Goal: Task Accomplishment & Management: Use online tool/utility

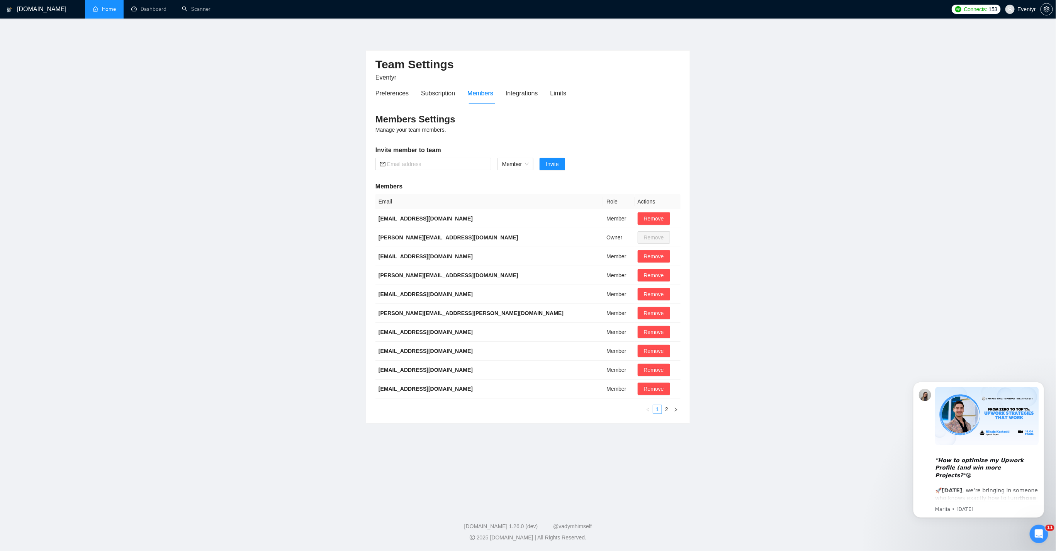
click at [93, 7] on link "Home" at bounding box center [104, 9] width 23 height 7
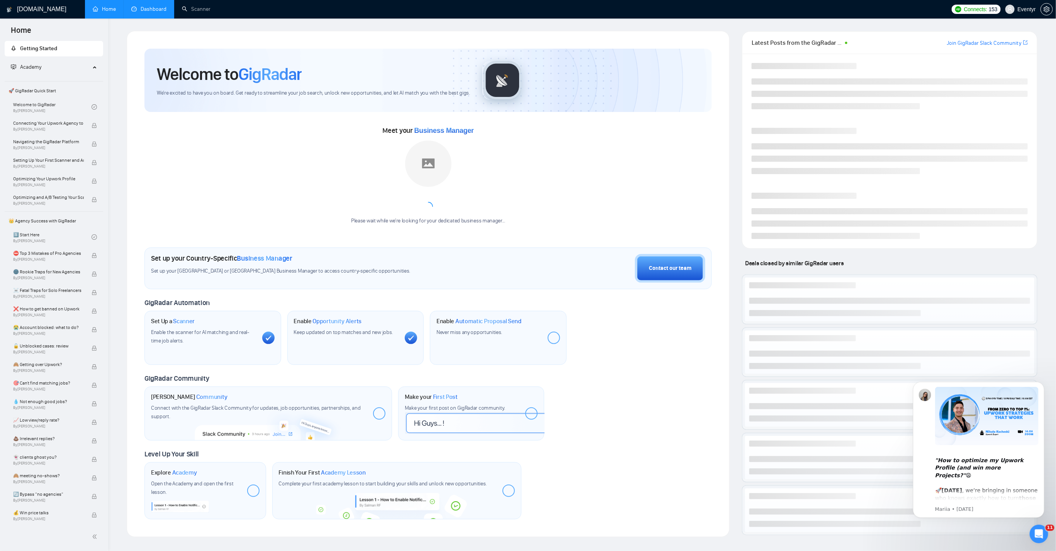
click at [156, 12] on link "Dashboard" at bounding box center [148, 9] width 35 height 7
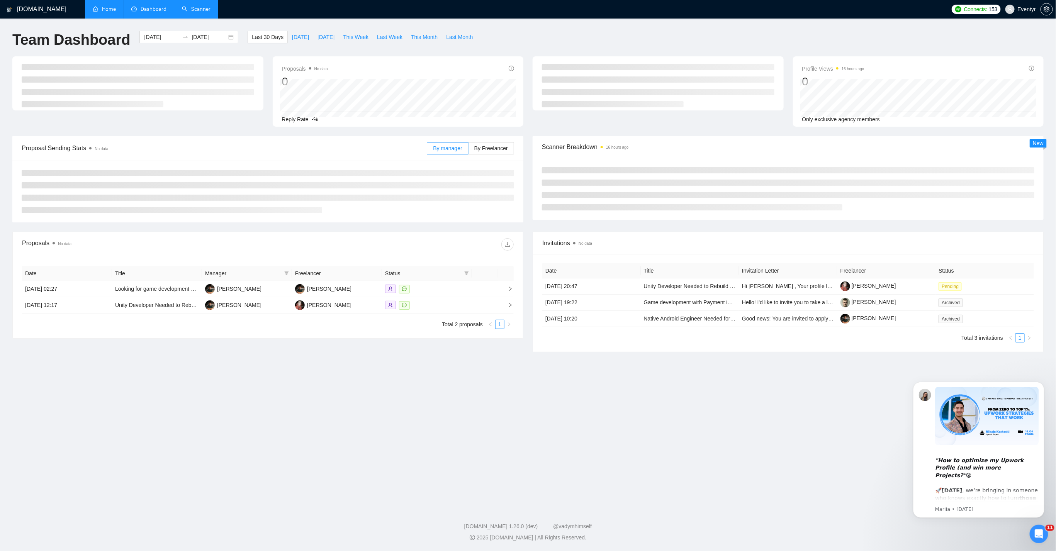
click at [182, 11] on link "Scanner" at bounding box center [196, 9] width 29 height 7
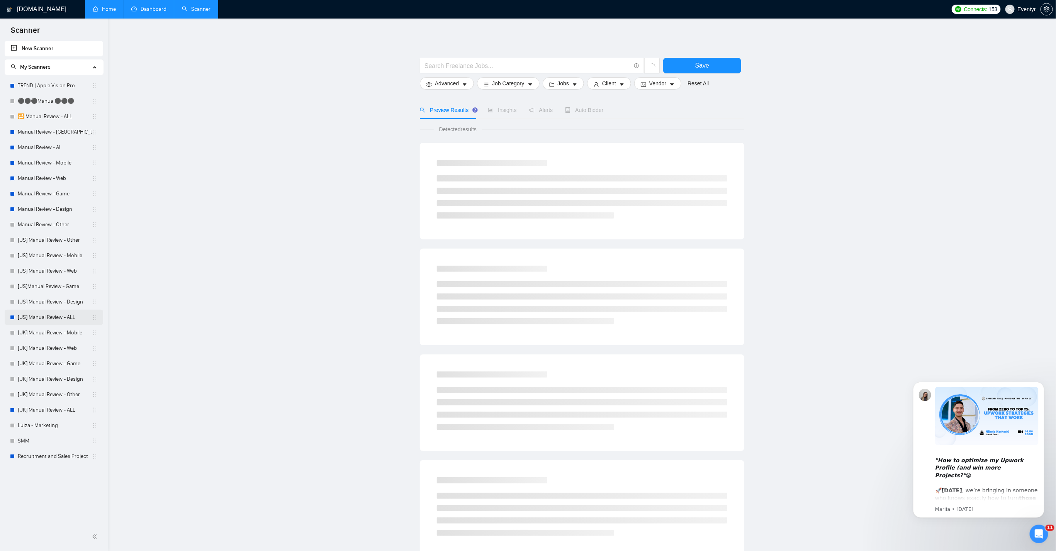
click at [46, 313] on link "[US] Manual Review - ALL" at bounding box center [55, 317] width 74 height 15
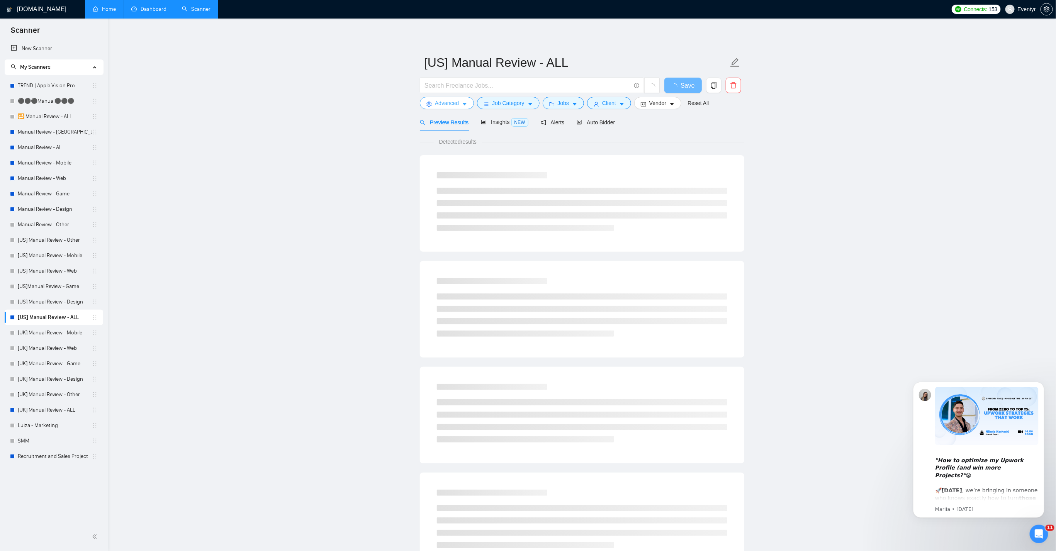
click at [458, 106] on span "Advanced" at bounding box center [447, 103] width 24 height 8
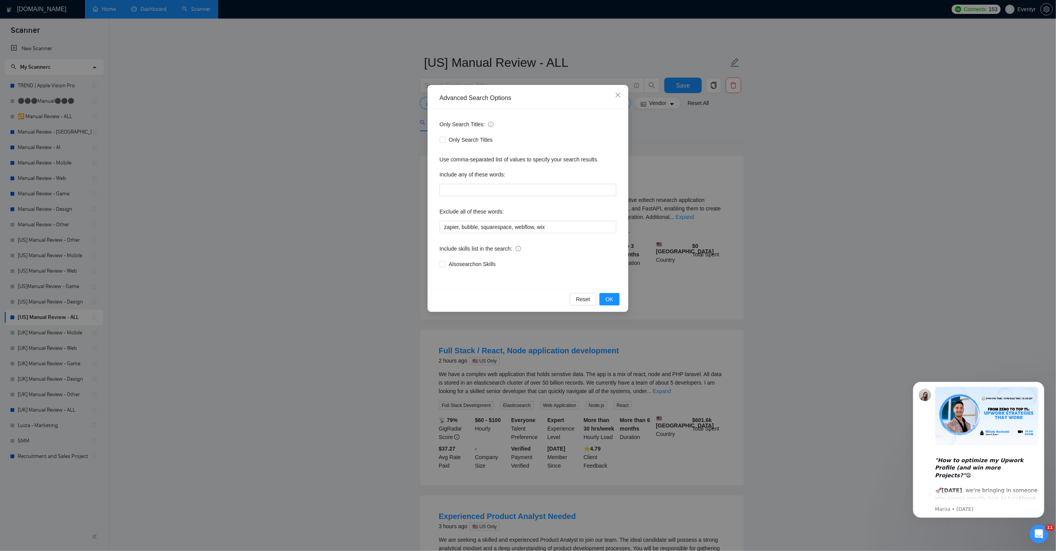
click at [261, 273] on div "Advanced Search Options Only Search Titles: Only Search Titles Use comma-separa…" at bounding box center [528, 275] width 1056 height 551
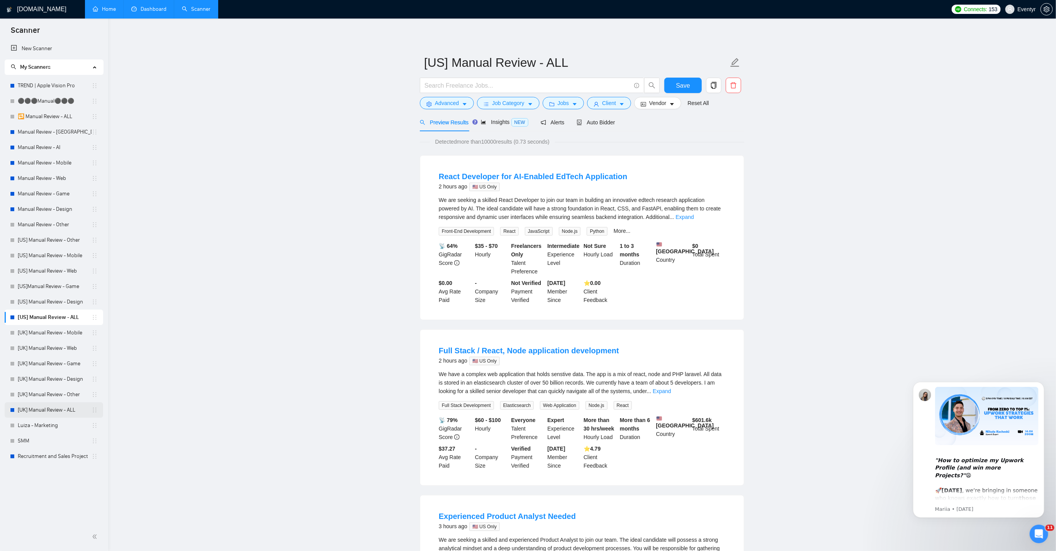
click at [53, 411] on link "[UK] Manual Review - ALL" at bounding box center [55, 409] width 74 height 15
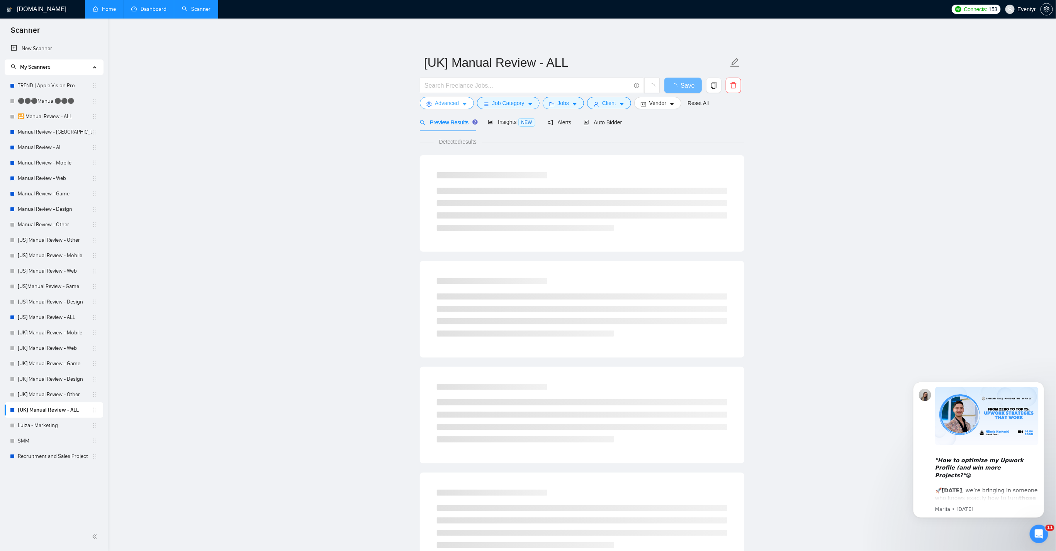
click at [449, 105] on span "Advanced" at bounding box center [447, 103] width 24 height 8
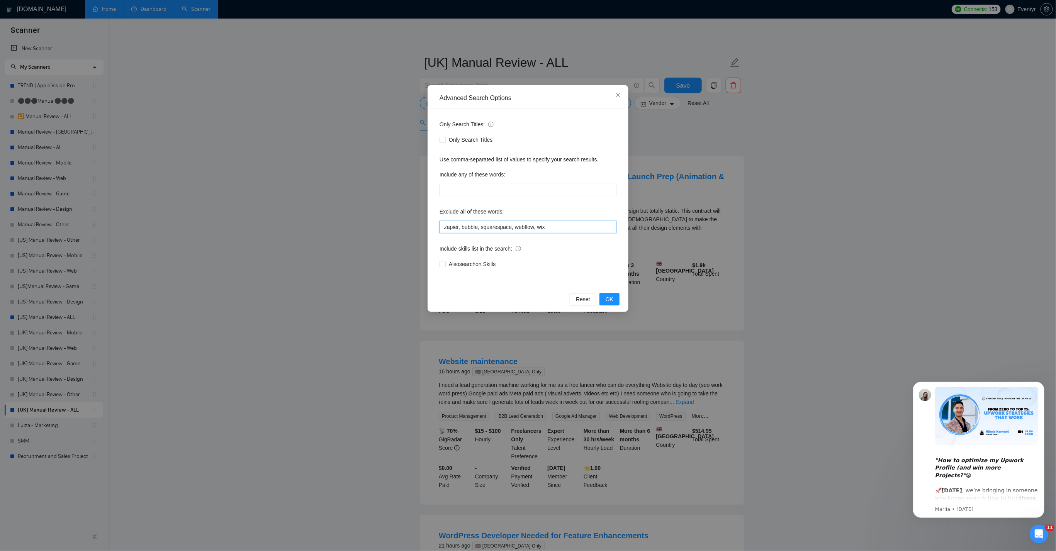
click at [557, 224] on input "zapier, bubble, squarespace, webflow, wix" at bounding box center [528, 227] width 177 height 12
click at [620, 93] on icon "close" at bounding box center [618, 95] width 6 height 6
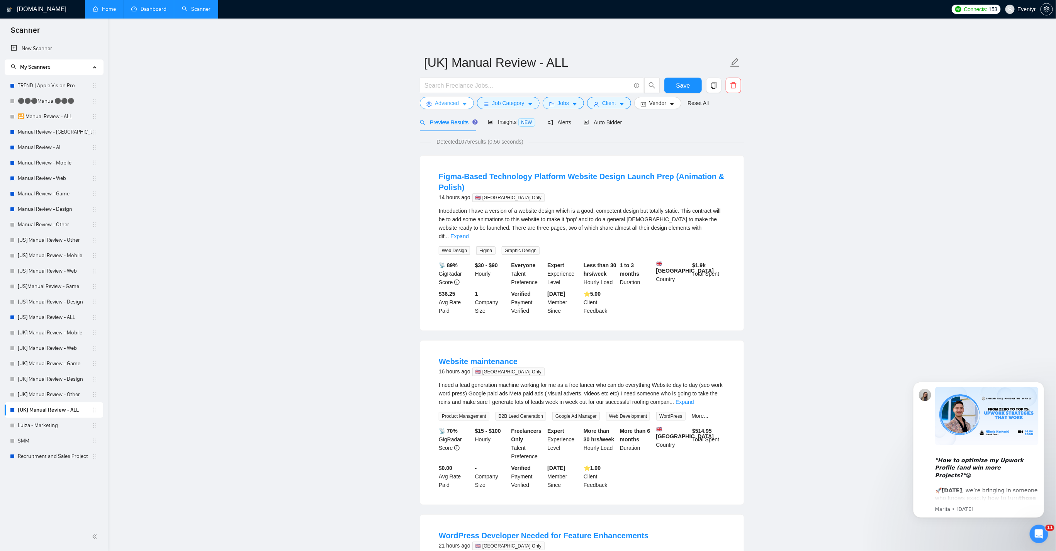
click at [460, 100] on button "Advanced" at bounding box center [447, 103] width 54 height 12
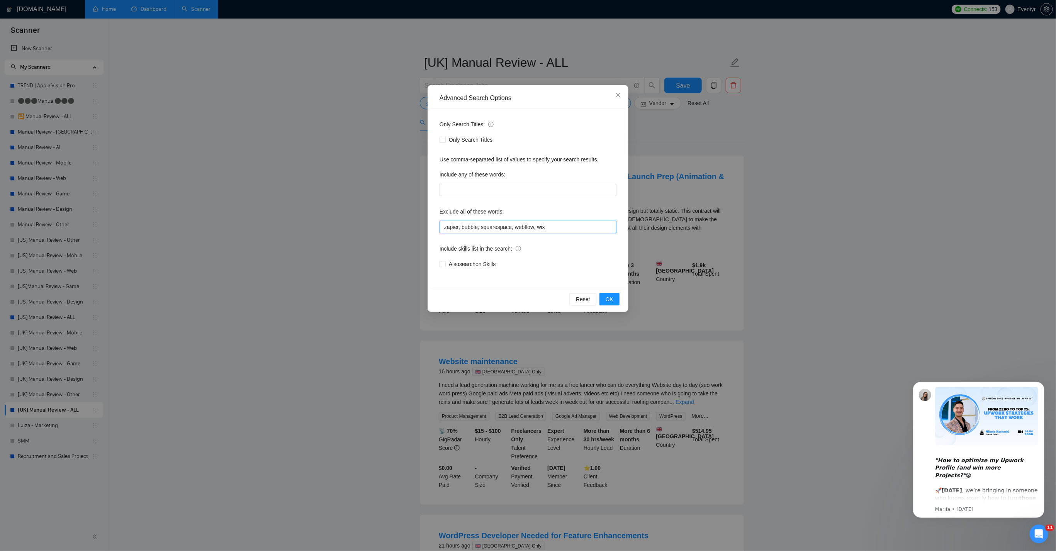
click at [568, 228] on input "zapier, bubble, squarespace, webflow, wix" at bounding box center [528, 227] width 177 height 12
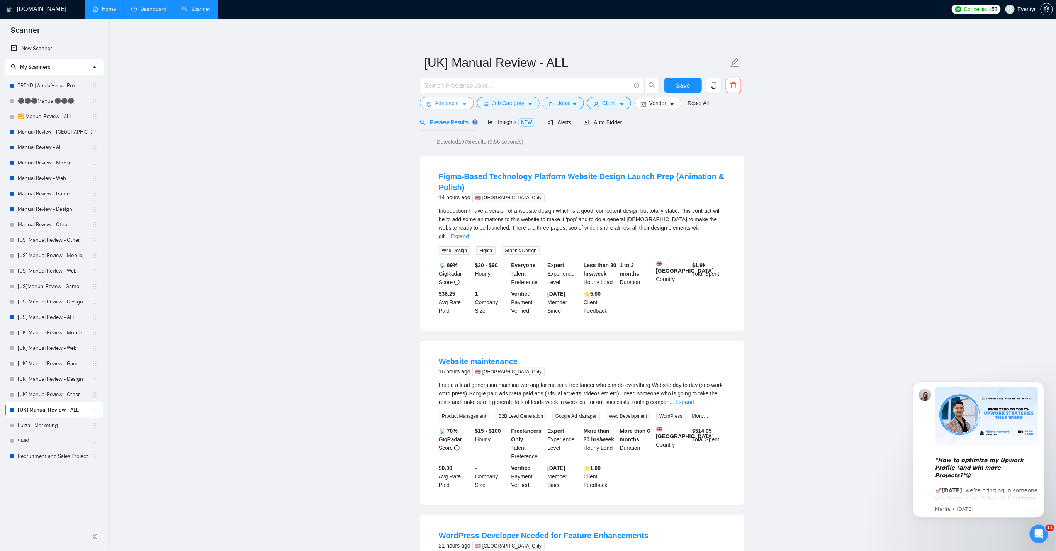
click at [446, 107] on span "Advanced" at bounding box center [447, 103] width 24 height 8
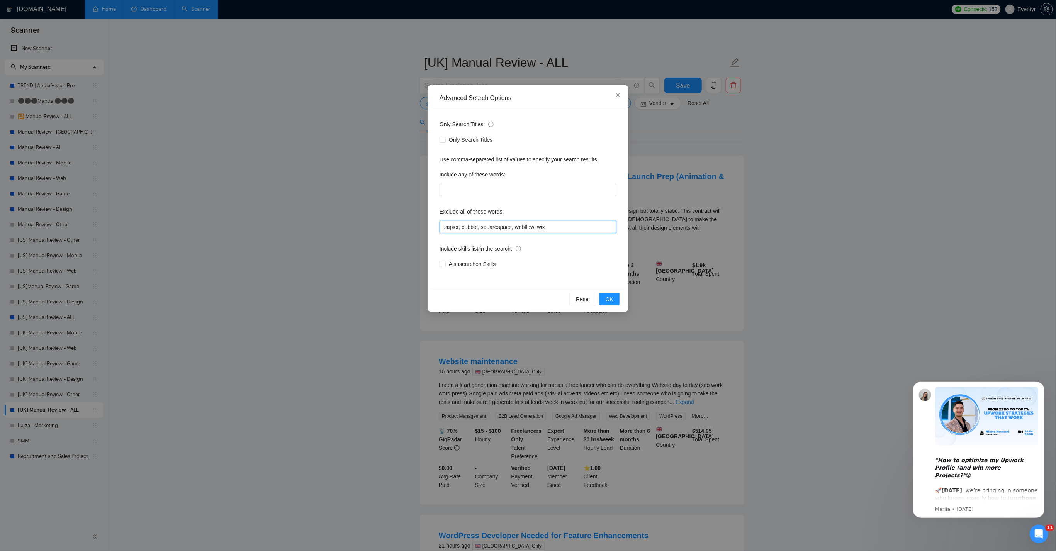
click at [555, 229] on input "zapier, bubble, squarespace, webflow, wix" at bounding box center [528, 227] width 177 height 12
type input "zapier, bubble, squarespace, webflow, wix,"
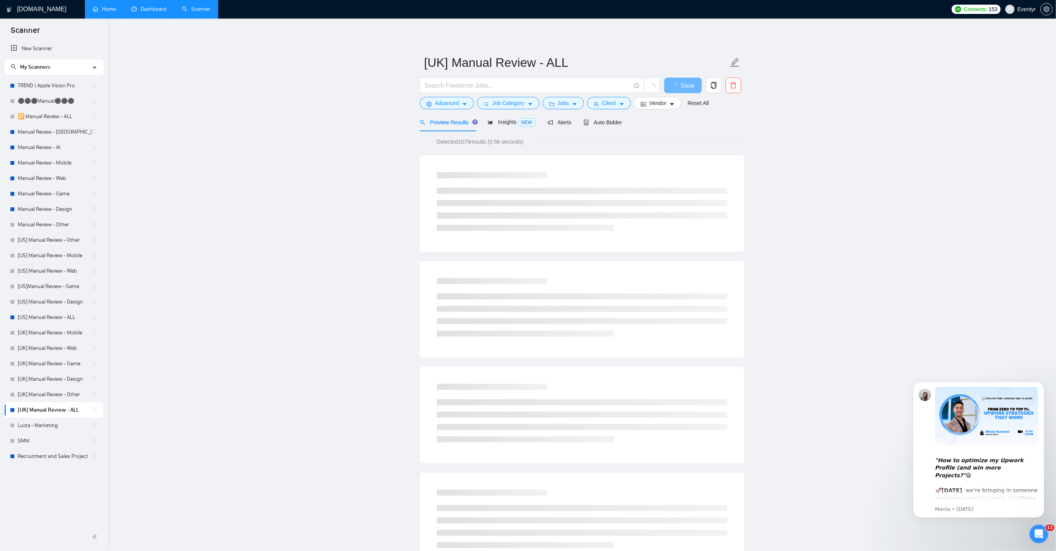
click at [58, 205] on link "Manual Review - Design" at bounding box center [55, 209] width 74 height 15
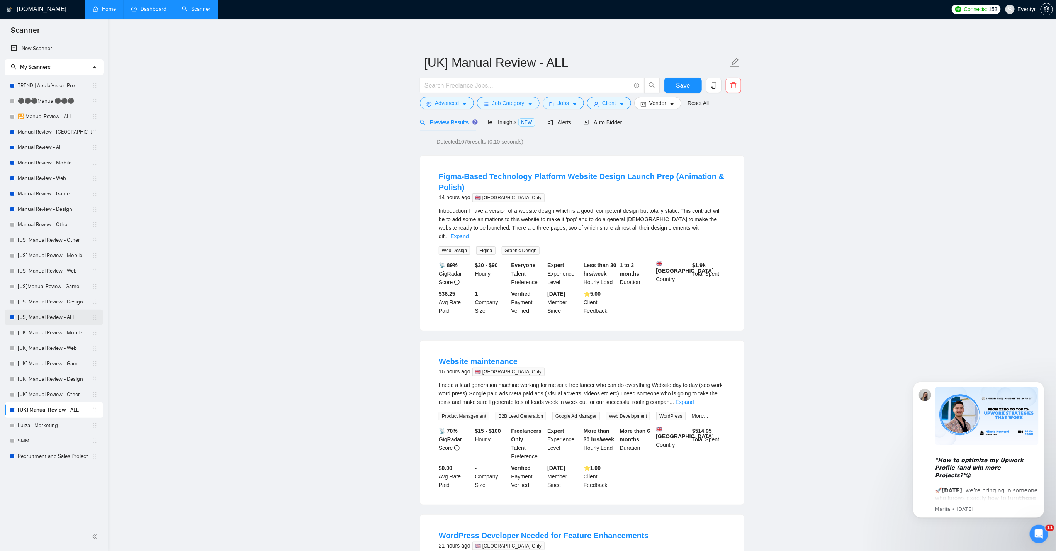
click at [47, 316] on link "[US] Manual Review - ALL" at bounding box center [55, 317] width 74 height 15
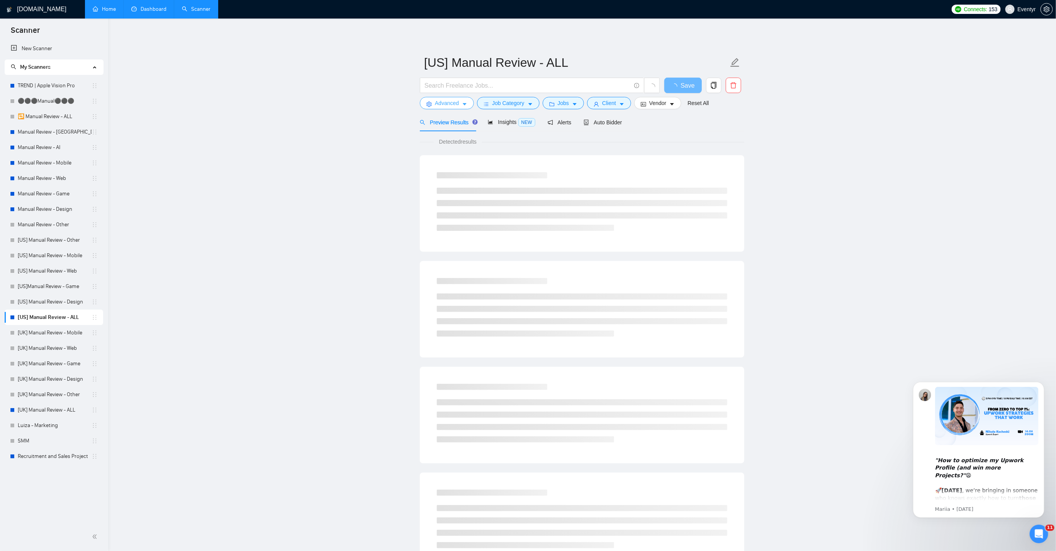
click at [453, 100] on span "Advanced" at bounding box center [447, 103] width 24 height 8
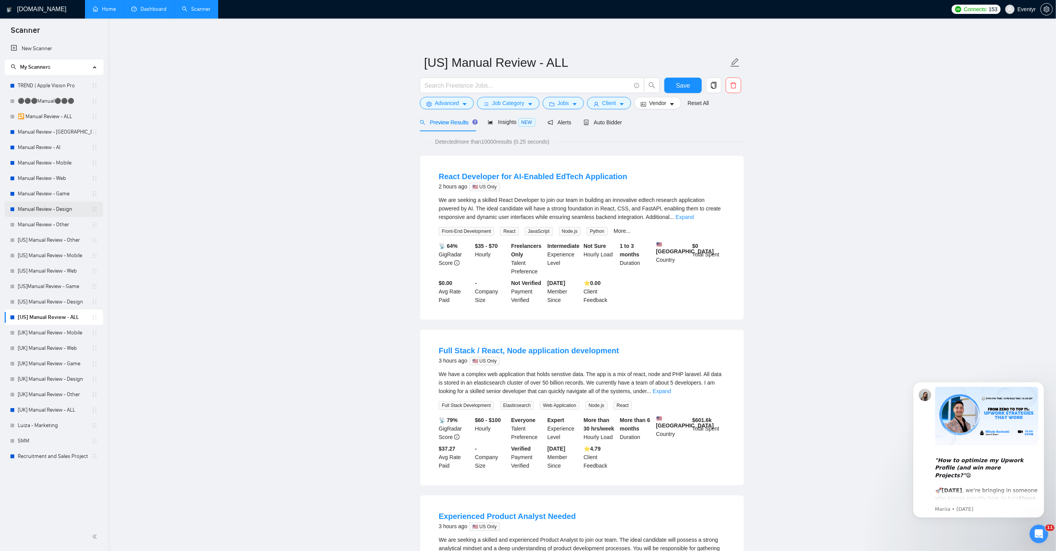
click at [48, 210] on link "Manual Review - Design" at bounding box center [55, 209] width 74 height 15
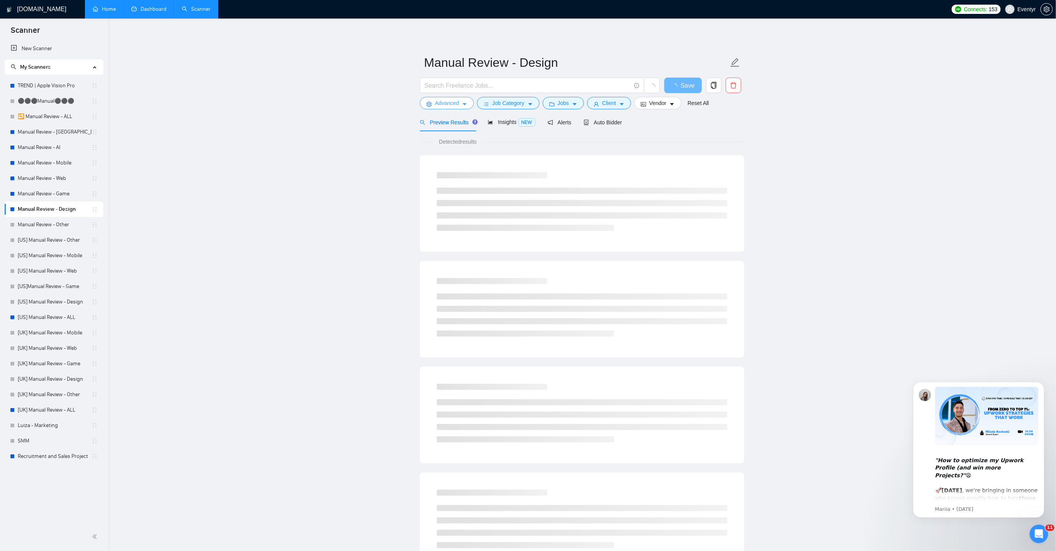
click at [466, 100] on button "Advanced" at bounding box center [447, 103] width 54 height 12
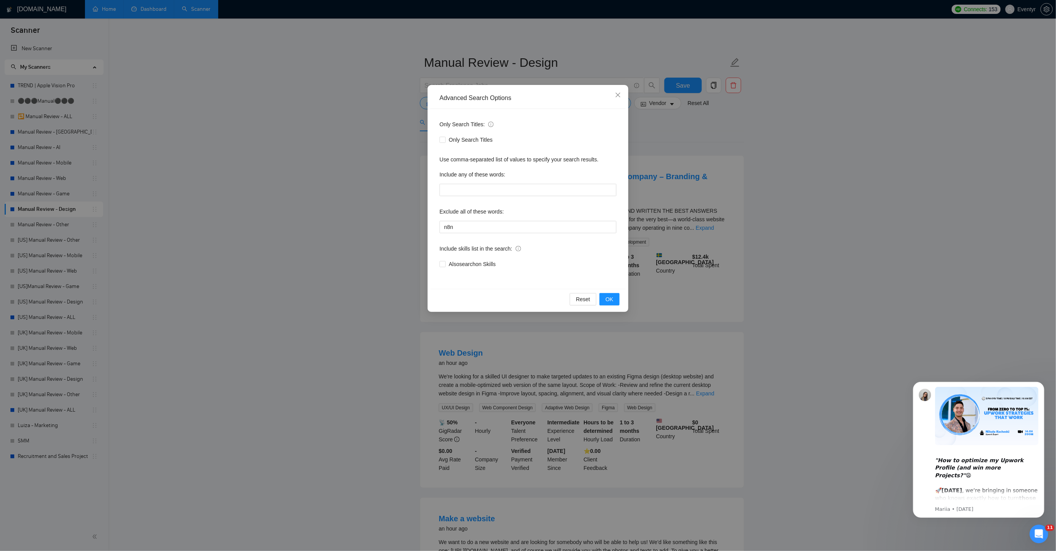
click at [311, 167] on div "Advanced Search Options Only Search Titles: Only Search Titles Use comma-separa…" at bounding box center [528, 275] width 1056 height 551
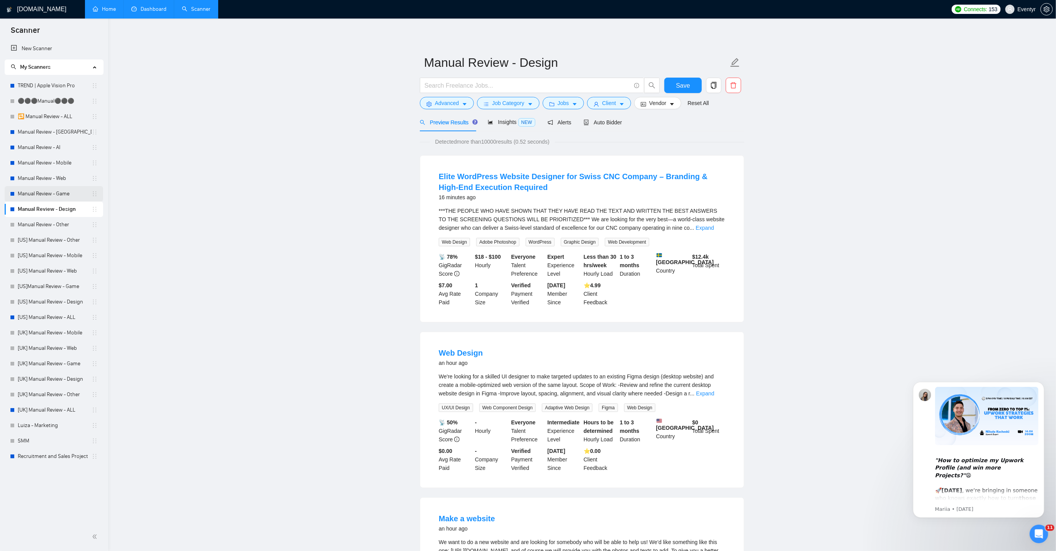
drag, startPoint x: 46, startPoint y: 195, endPoint x: 55, endPoint y: 195, distance: 9.3
click at [46, 195] on link "Manual Review - Game" at bounding box center [55, 193] width 74 height 15
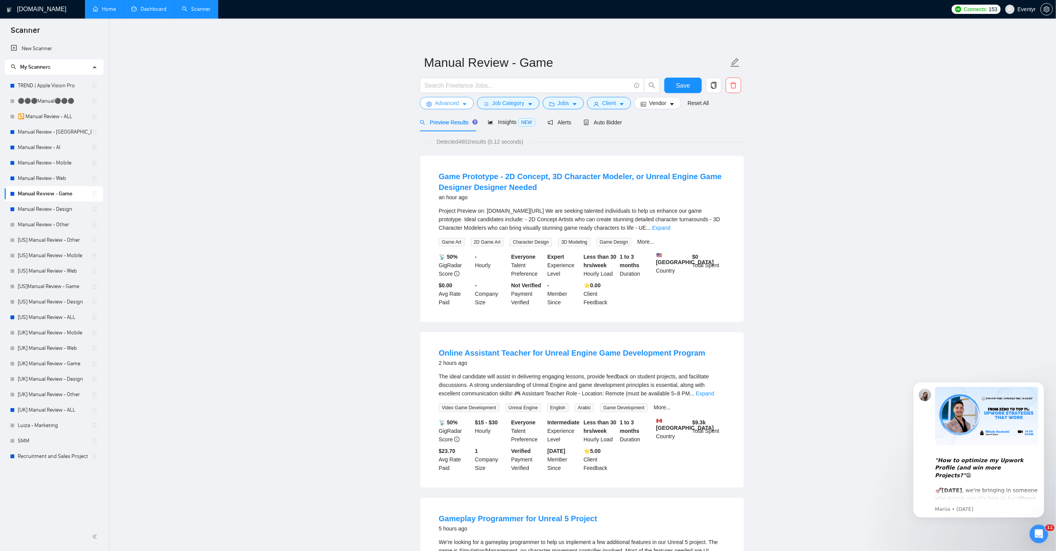
click at [449, 104] on span "Advanced" at bounding box center [447, 103] width 24 height 8
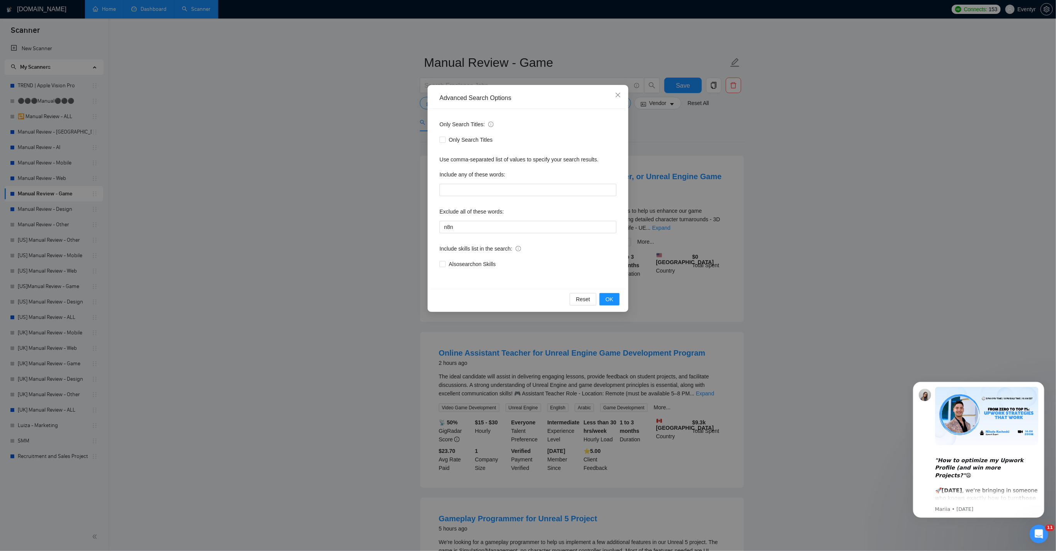
click at [84, 178] on div "Advanced Search Options Only Search Titles: Only Search Titles Use comma-separa…" at bounding box center [528, 275] width 1056 height 551
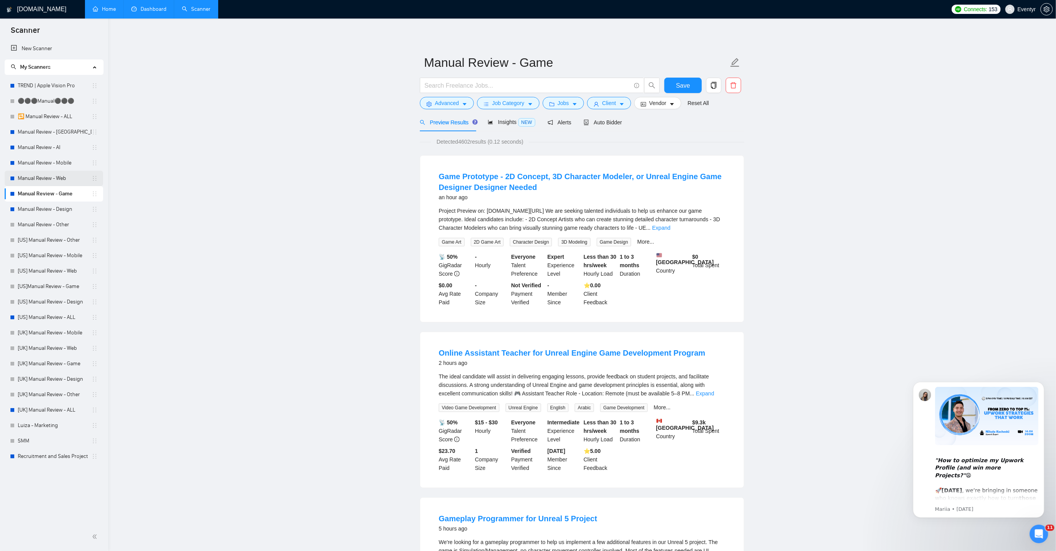
click at [49, 178] on link "Manual Review - Web" at bounding box center [55, 178] width 74 height 15
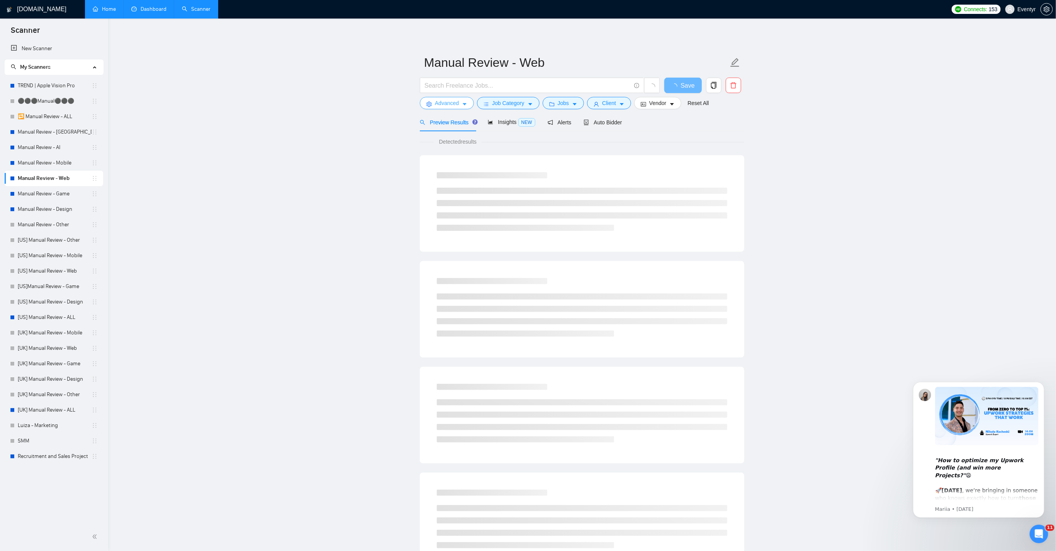
click at [456, 107] on span "Advanced" at bounding box center [447, 103] width 24 height 8
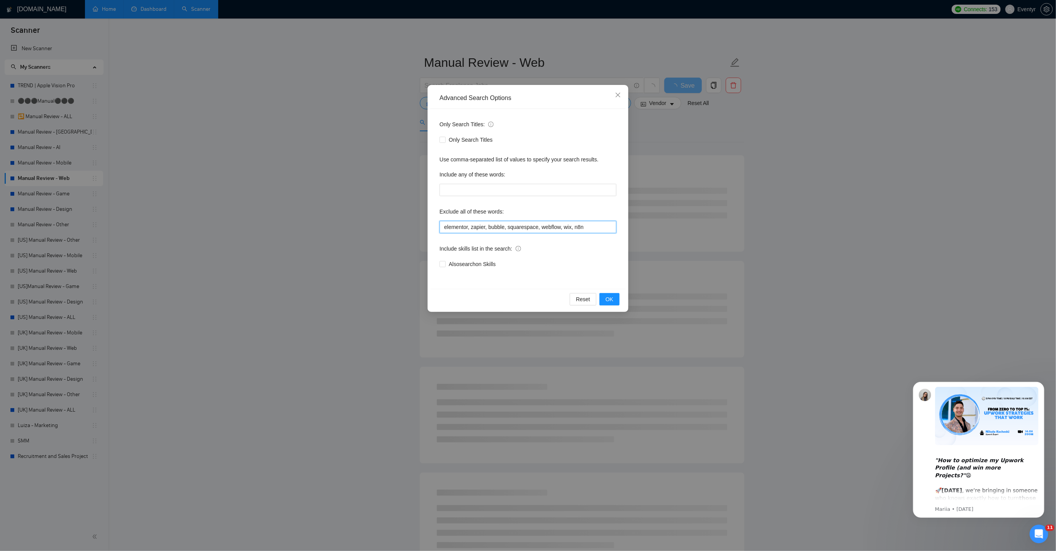
click at [599, 226] on input "elementor, zapier, bubble, squarespace, webflow, wix, n8n" at bounding box center [528, 227] width 177 height 12
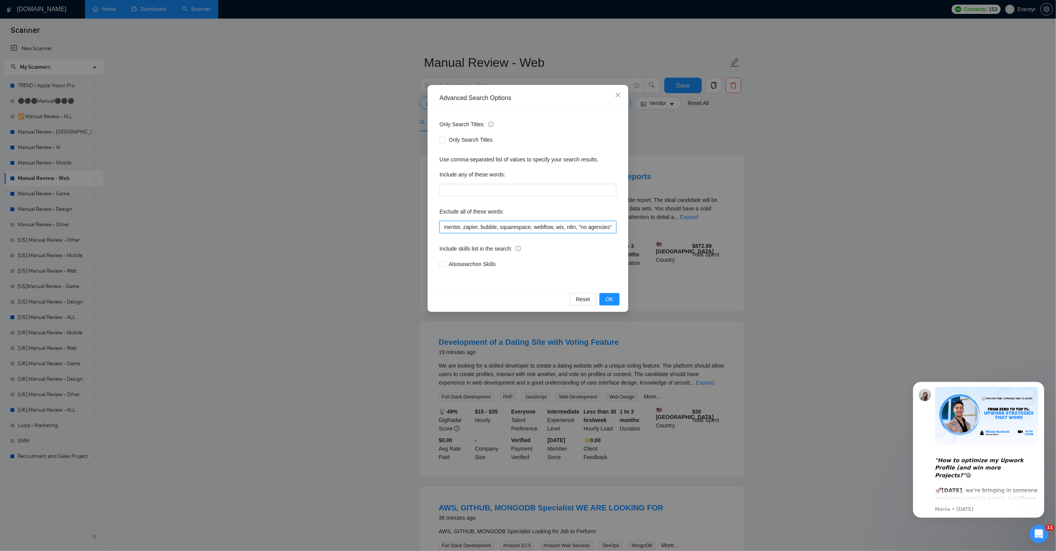
scroll to position [0, 13]
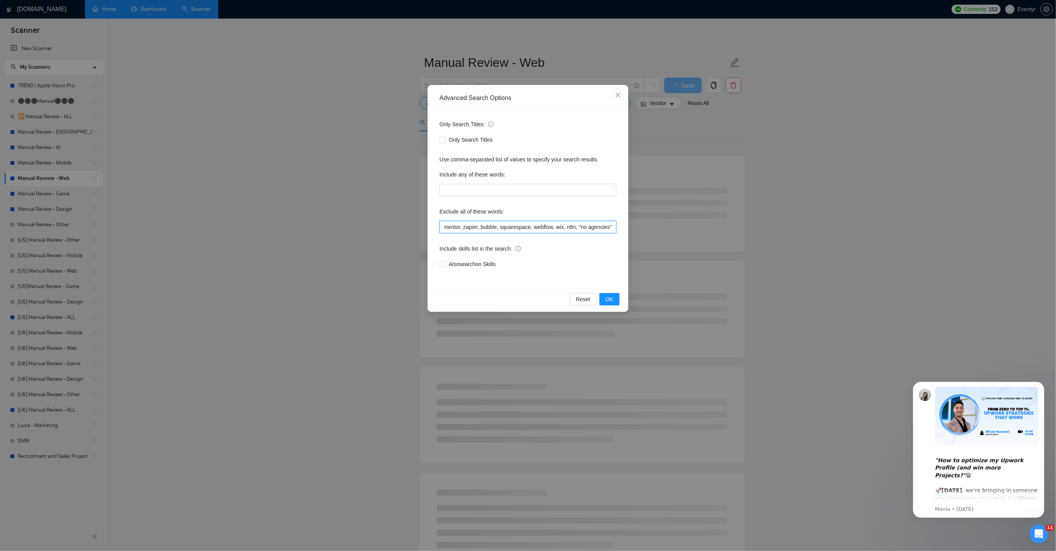
drag, startPoint x: 614, startPoint y: 228, endPoint x: 653, endPoint y: 231, distance: 39.1
click at [653, 231] on div "Advanced Search Options Only Search Titles: Only Search Titles Use comma-separa…" at bounding box center [528, 275] width 1056 height 551
drag, startPoint x: 598, startPoint y: 229, endPoint x: 641, endPoint y: 229, distance: 43.3
click at [641, 229] on div "Advanced Search Options Only Search Titles: Only Search Titles Use comma-separa…" at bounding box center [528, 275] width 1056 height 551
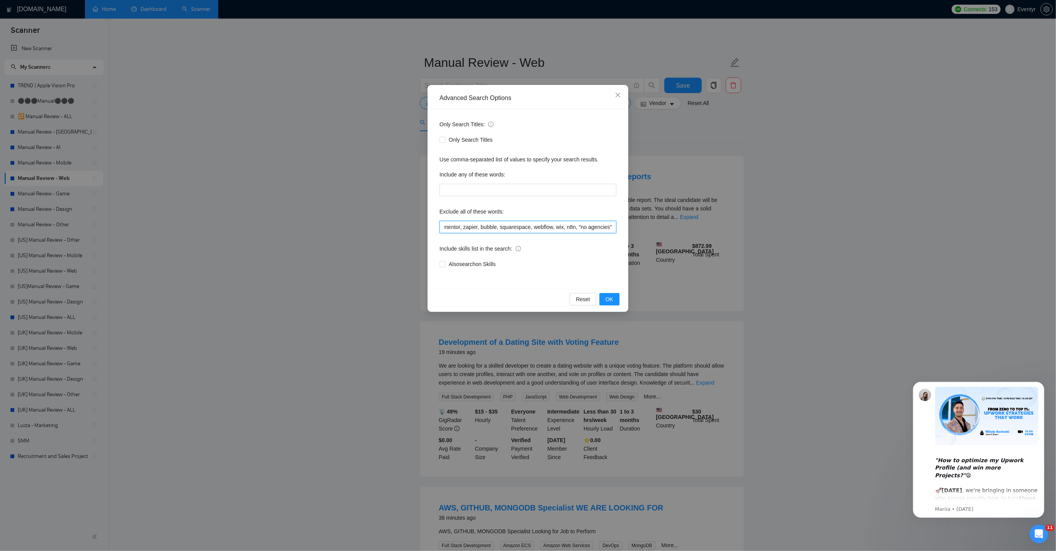
click at [586, 227] on input "elementor, zapier, bubble, squarespace, webflow, wix, n8n, "no agencies"" at bounding box center [528, 227] width 177 height 12
click at [613, 227] on input "elementor, zapier, bubble, squarespace, webflow, wix, n8n, "no agencies"" at bounding box center [528, 227] width 177 height 12
type input "elementor, zapier, bubble, squarespace, webflow, wix, n8n, "no agencies""
click at [608, 296] on span "OK" at bounding box center [610, 299] width 8 height 8
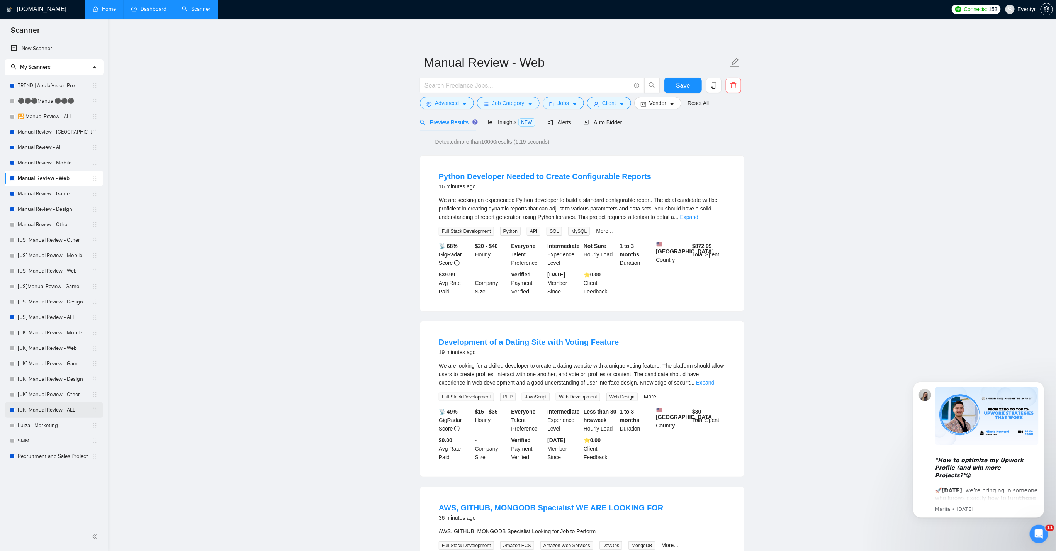
click at [51, 410] on link "[UK] Manual Review - ALL" at bounding box center [55, 409] width 74 height 15
click at [678, 81] on span "Save" at bounding box center [683, 86] width 14 height 10
click at [49, 413] on link "[UK] Manual Review - ALL" at bounding box center [55, 409] width 74 height 15
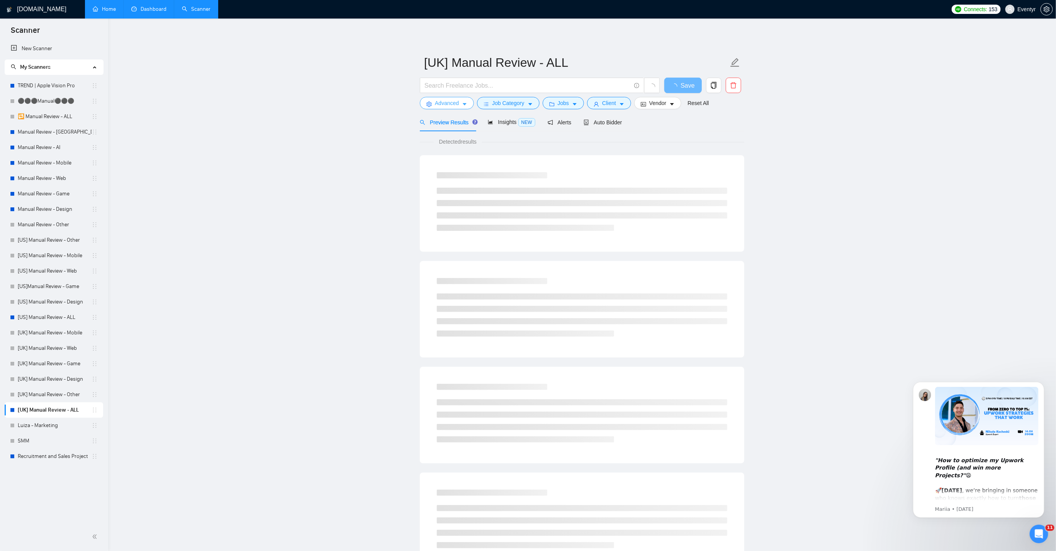
click at [446, 102] on span "Advanced" at bounding box center [447, 103] width 24 height 8
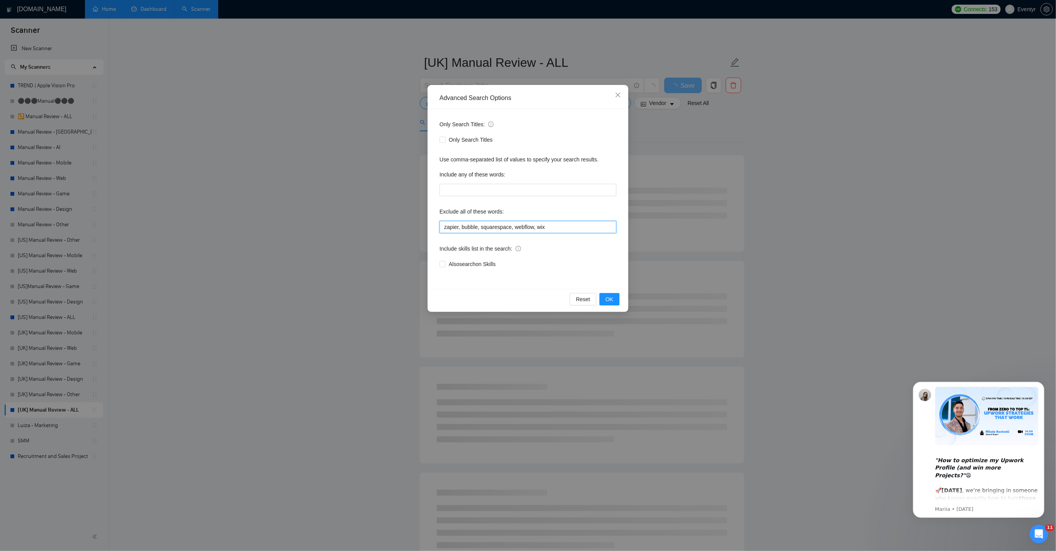
click at [468, 226] on input "zapier, bubble, squarespace, webflow, wix" at bounding box center [528, 227] width 177 height 12
paste input "elementor, zapier, bubble, squarespace, webflow, wix, n8n, "no agencies""
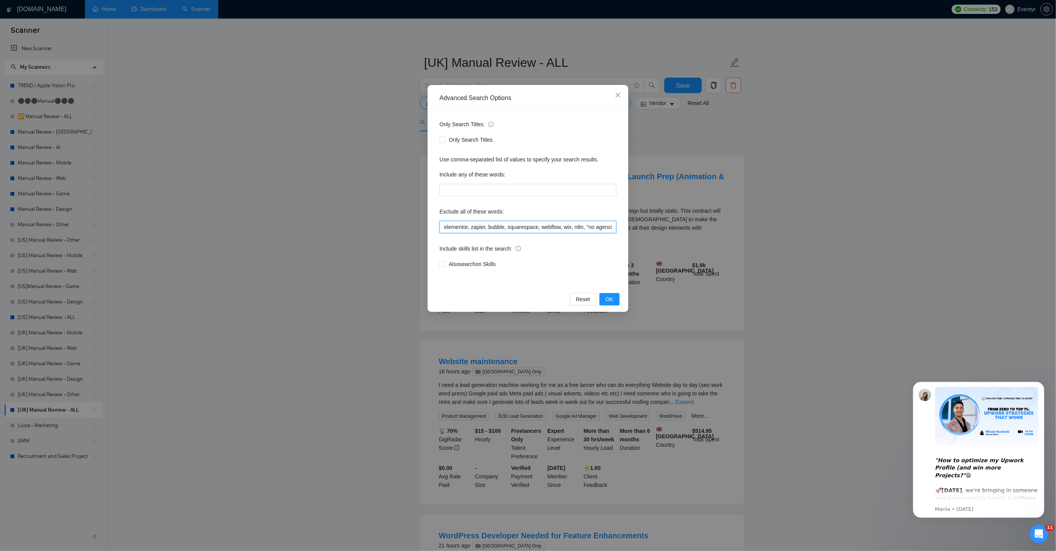
scroll to position [0, 15]
type input "elementor, zapier, bubble, squarespace, webflow, wix, n8n, "no agencies""
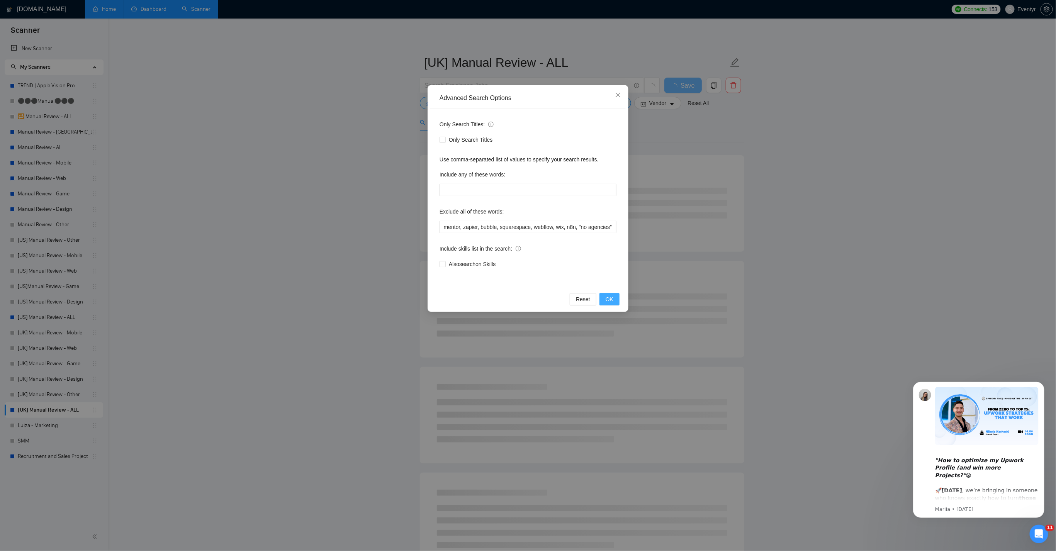
scroll to position [0, 0]
click at [611, 302] on span "OK" at bounding box center [610, 299] width 8 height 8
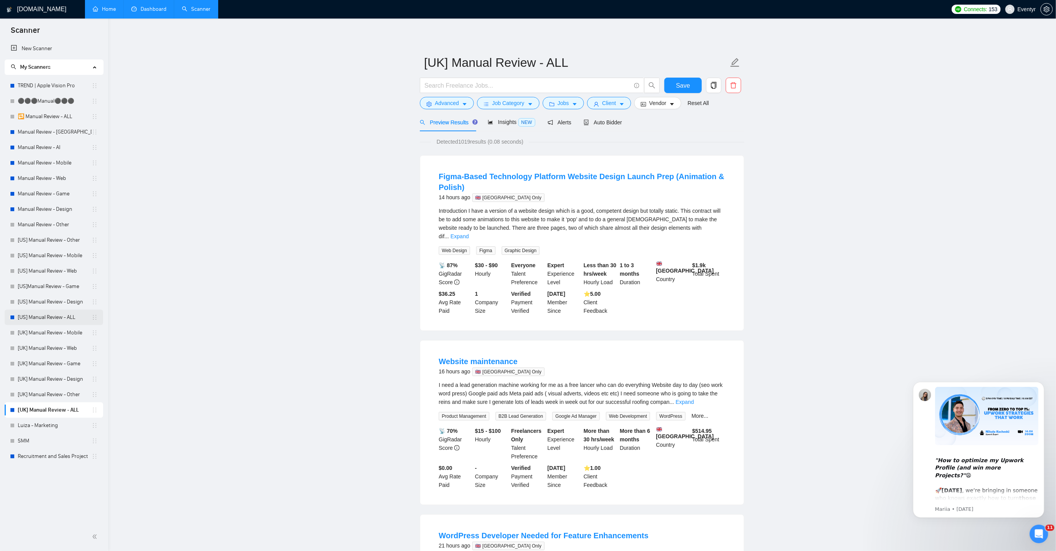
click at [70, 318] on link "[US] Manual Review - ALL" at bounding box center [55, 317] width 74 height 15
click at [678, 82] on span "Save" at bounding box center [683, 86] width 14 height 10
click at [48, 317] on link "[US] Manual Review - ALL" at bounding box center [55, 317] width 74 height 15
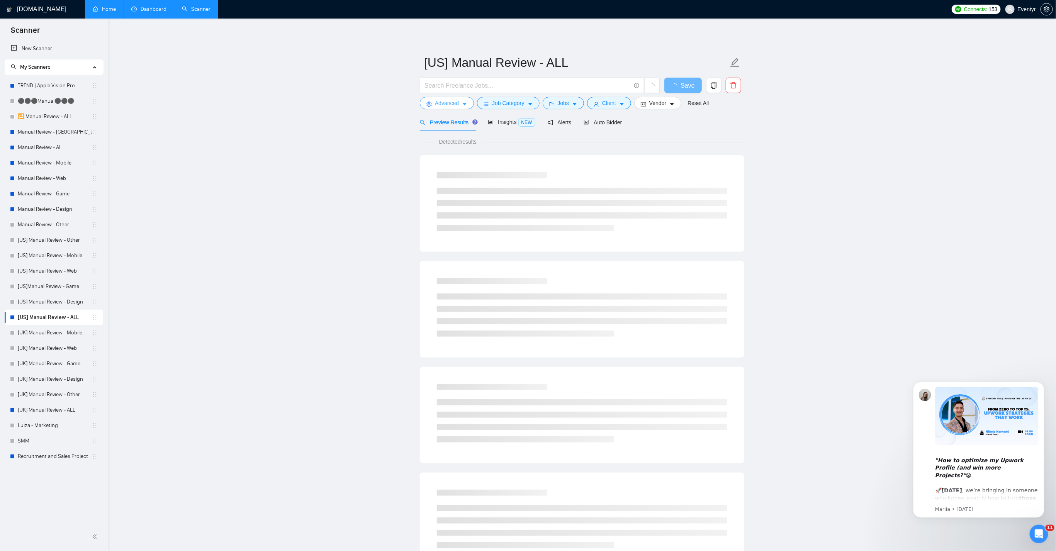
click at [450, 99] on span "Advanced" at bounding box center [447, 103] width 24 height 8
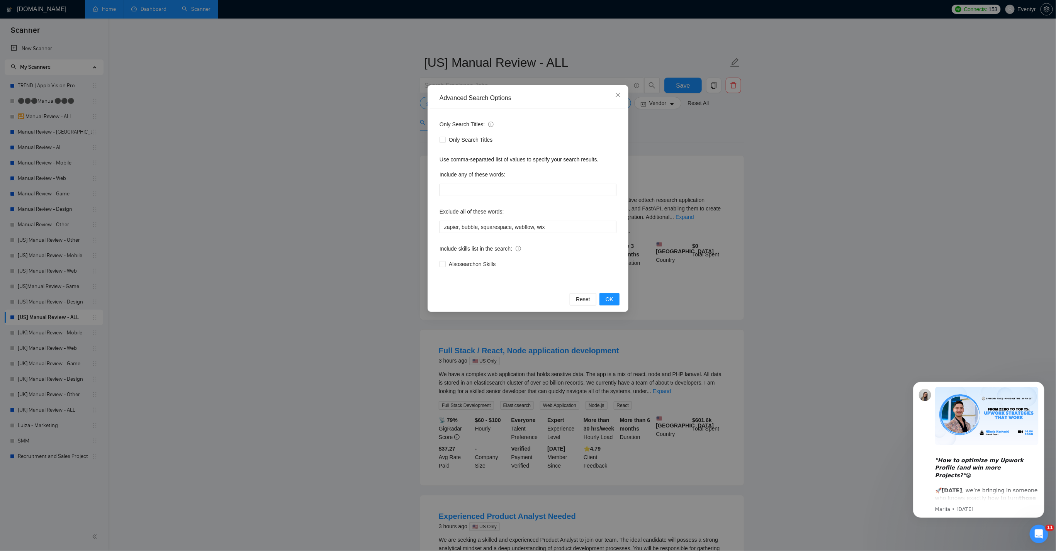
click at [518, 233] on div "Only Search Titles: Only Search Titles Use comma-separated list of values to sp…" at bounding box center [527, 199] width 195 height 180
click at [522, 228] on input "zapier, bubble, squarespace, webflow, wix" at bounding box center [528, 227] width 177 height 12
paste input "elementor, zapier, bubble, squarespace, webflow, wix, n8n, "no agencies""
type input "elementor, zapier, bubble, squarespace, webflow, wix, n8n, "no agencies""
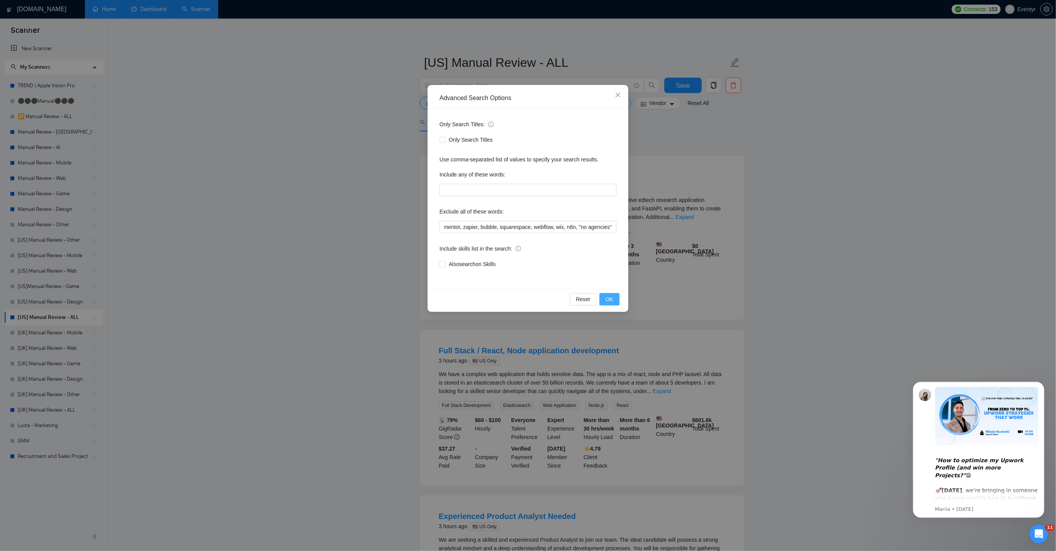
click at [608, 301] on span "OK" at bounding box center [610, 299] width 8 height 8
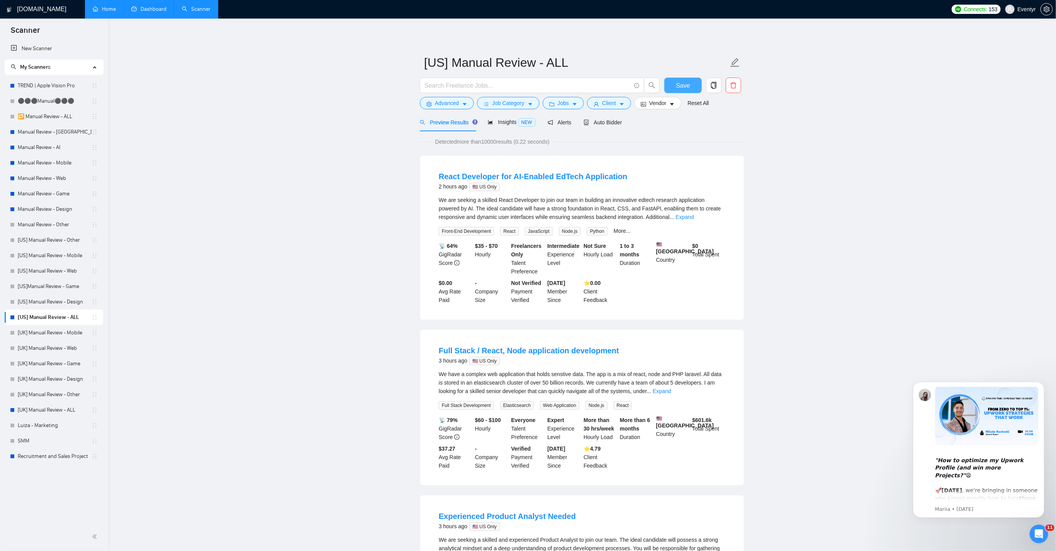
click at [681, 84] on span "Save" at bounding box center [683, 86] width 14 height 10
click at [56, 212] on link "Manual Review - Design" at bounding box center [55, 209] width 74 height 15
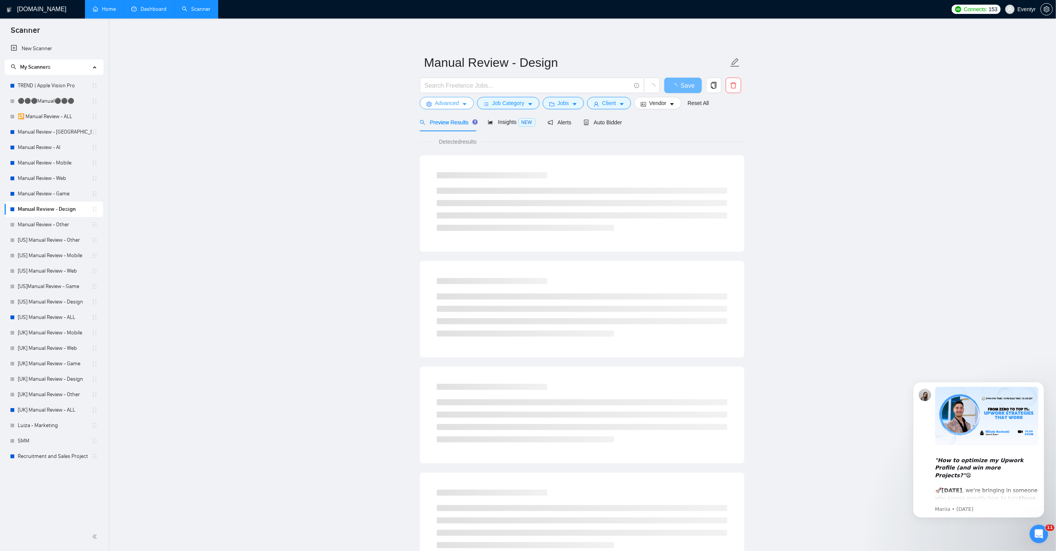
click at [446, 107] on span "Advanced" at bounding box center [447, 103] width 24 height 8
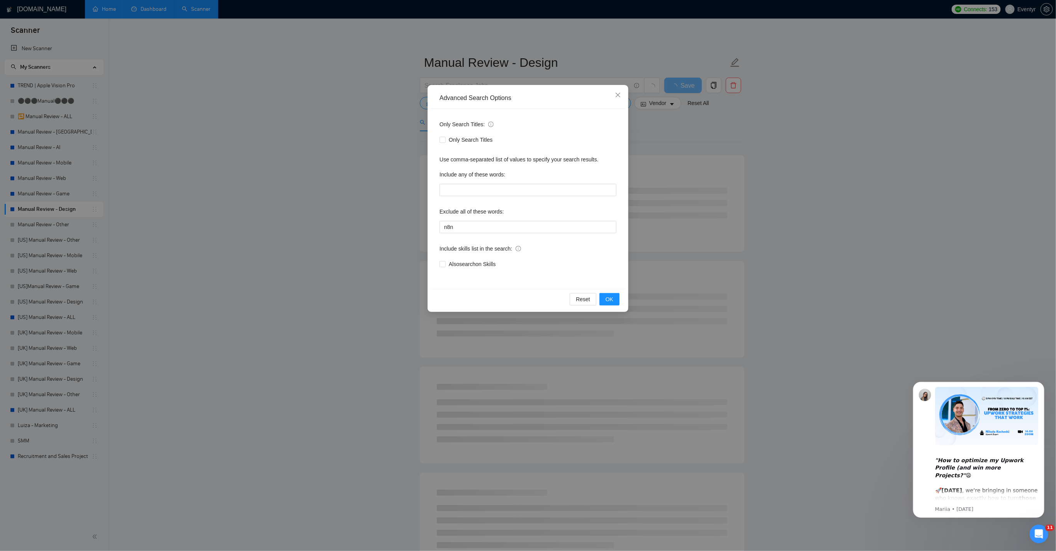
click at [475, 219] on div "Exclude all of these words:" at bounding box center [528, 212] width 177 height 15
click at [477, 223] on input "n8n" at bounding box center [528, 227] width 177 height 12
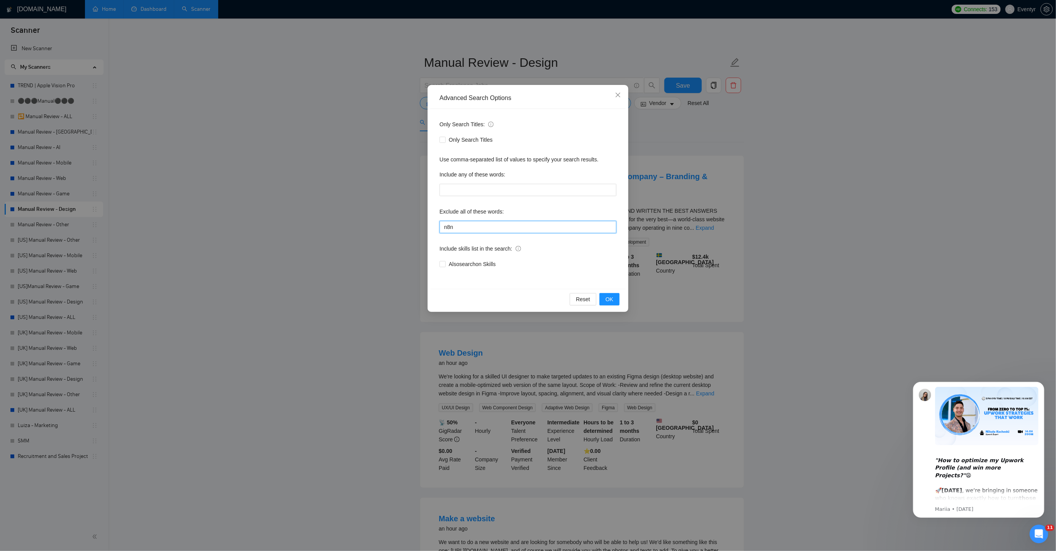
click at [475, 227] on input "n8n" at bounding box center [528, 227] width 177 height 12
paste input "elementor, zapier, bubble, squarespace, webflow, wix, n8n, "no agencies""
type input "elementor, zapier, bubble, squarespace, webflow, wix, n8n, "no agencies""
click at [615, 300] on button "OK" at bounding box center [609, 299] width 20 height 12
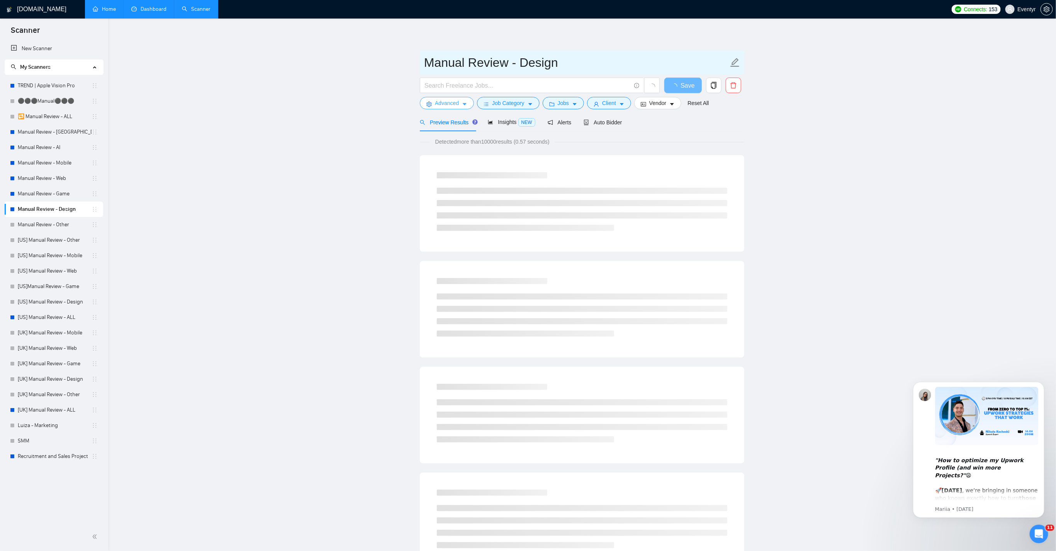
scroll to position [3, 0]
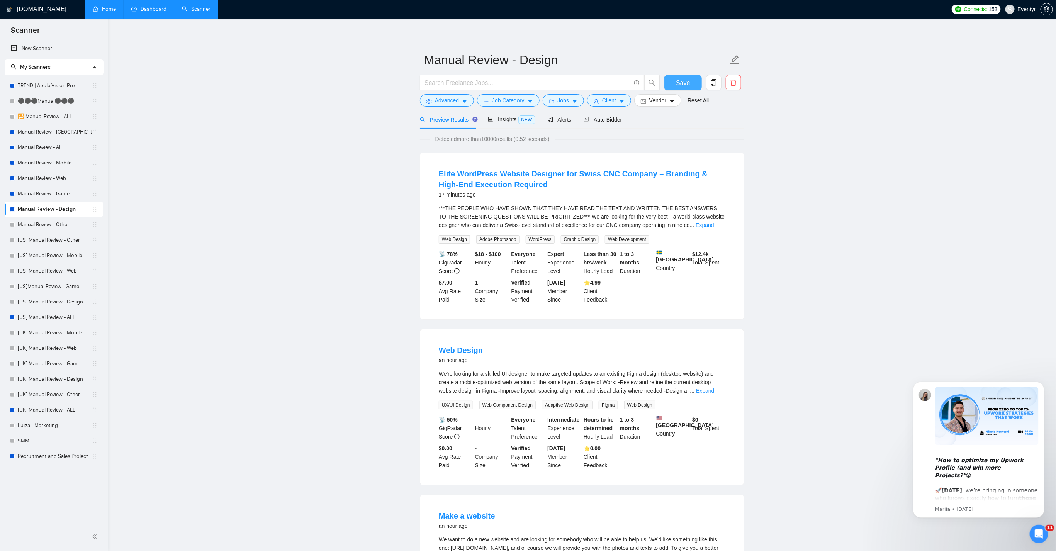
click at [674, 81] on button "Save" at bounding box center [682, 82] width 37 height 15
click at [47, 195] on link "Manual Review - Game" at bounding box center [55, 193] width 74 height 15
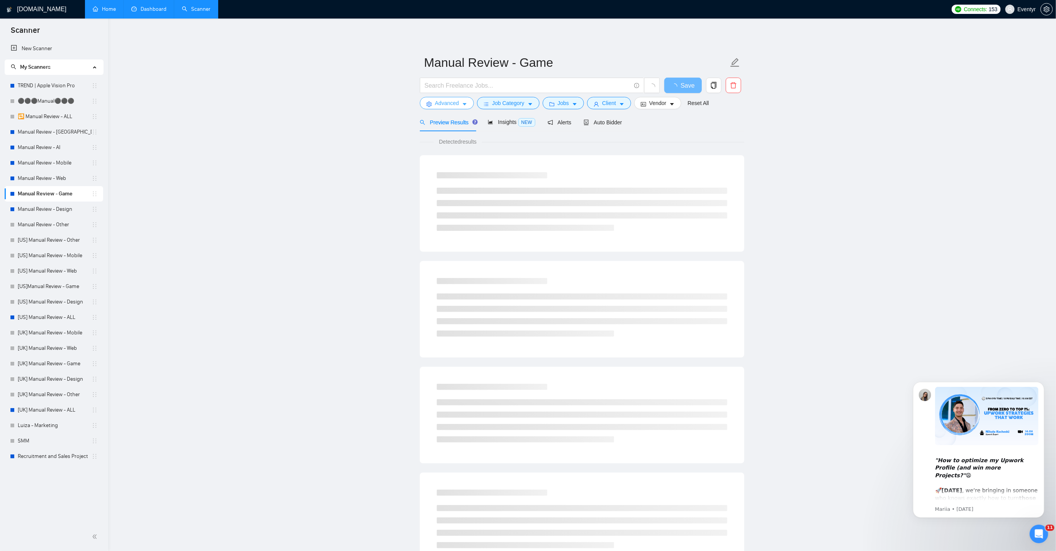
click at [445, 107] on span "Advanced" at bounding box center [447, 103] width 24 height 8
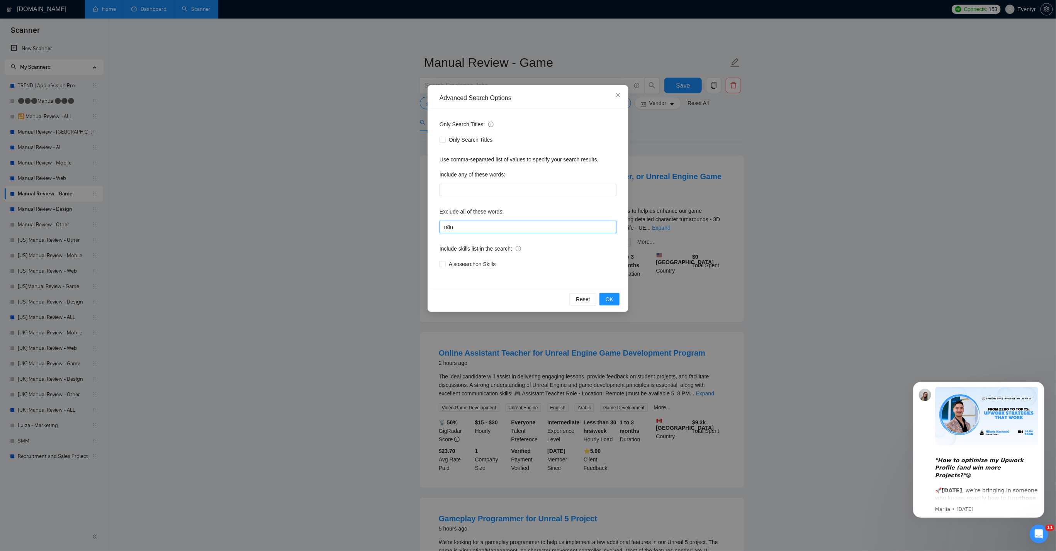
click at [462, 231] on input "n8n" at bounding box center [528, 227] width 177 height 12
paste input "elementor, zapier, bubble, squarespace, webflow, wix, n8n, "no agencies""
type input "elementor, zapier, bubble, squarespace, webflow, wix, n8n, "no agencies""
click at [610, 302] on span "OK" at bounding box center [610, 299] width 8 height 8
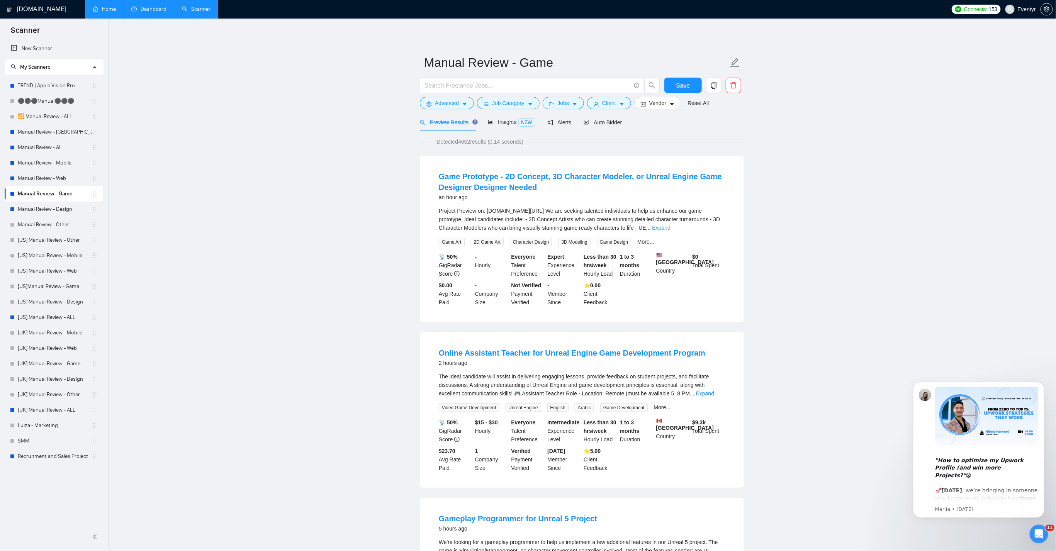
scroll to position [0, 0]
click at [682, 87] on span "Save" at bounding box center [683, 86] width 14 height 10
click at [49, 176] on link "Manual Review - Web" at bounding box center [55, 178] width 74 height 15
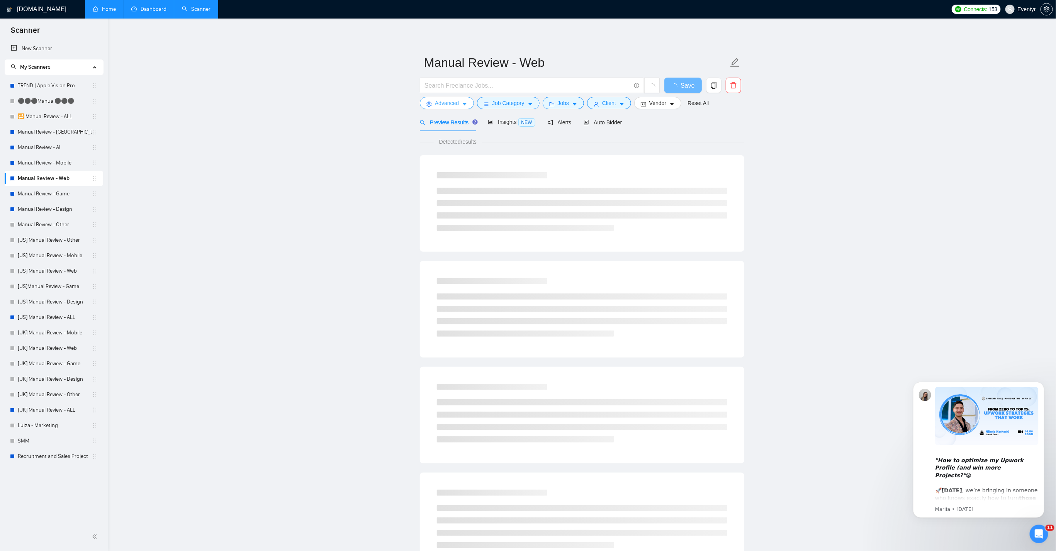
click at [455, 103] on span "Advanced" at bounding box center [447, 103] width 24 height 8
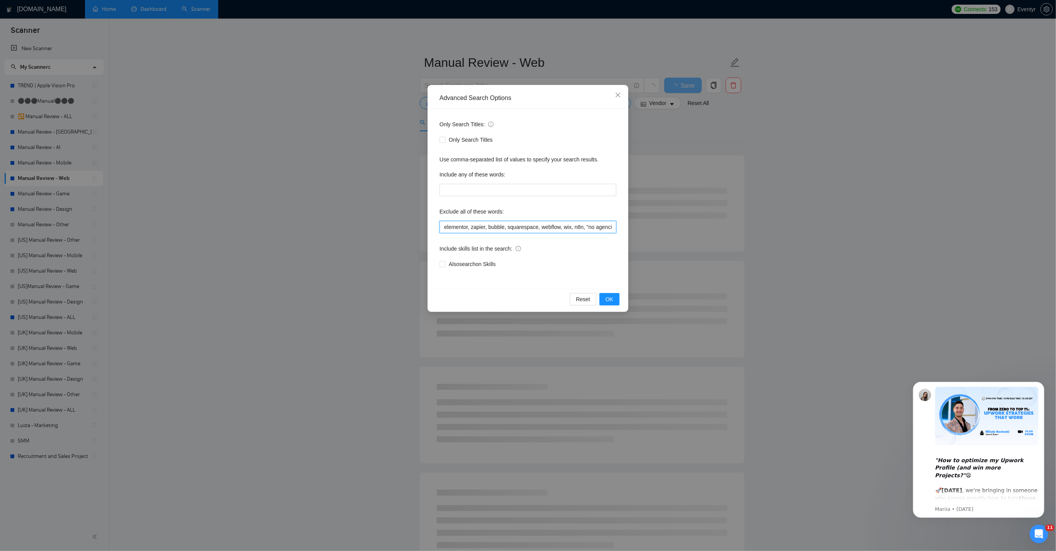
click at [505, 232] on input "elementor, zapier, bubble, squarespace, webflow, wix, n8n, "no agencies"" at bounding box center [528, 227] width 177 height 12
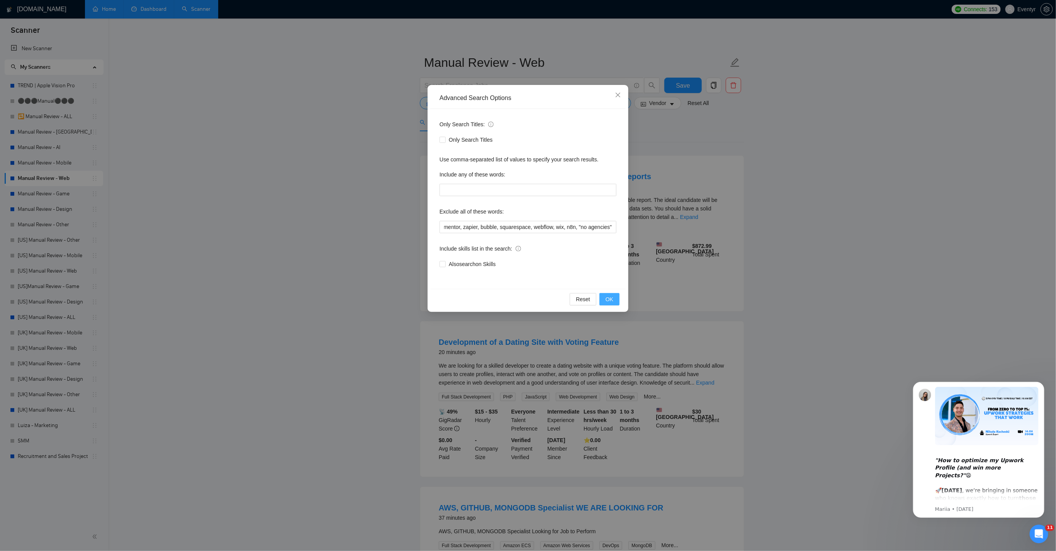
click at [620, 302] on button "OK" at bounding box center [609, 299] width 20 height 12
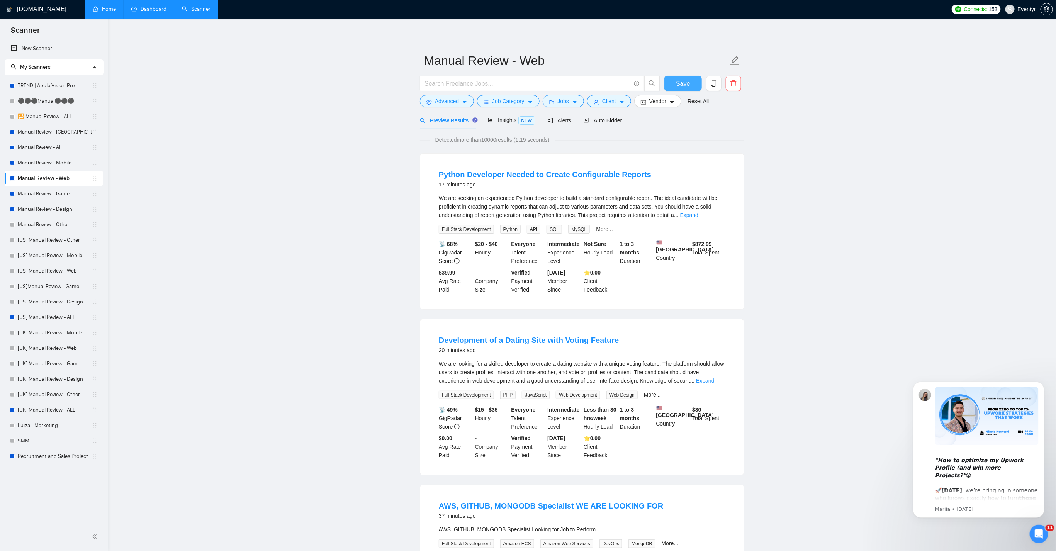
click at [681, 85] on span "Save" at bounding box center [683, 84] width 14 height 10
click at [49, 163] on link "Manual Review - Mobile" at bounding box center [55, 162] width 74 height 15
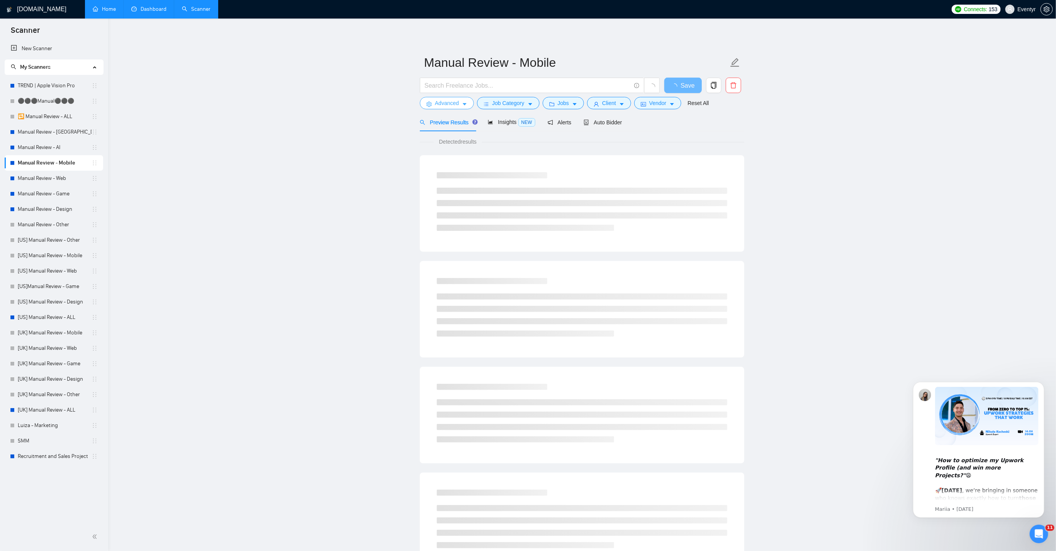
click at [456, 109] on button "Advanced" at bounding box center [447, 103] width 54 height 12
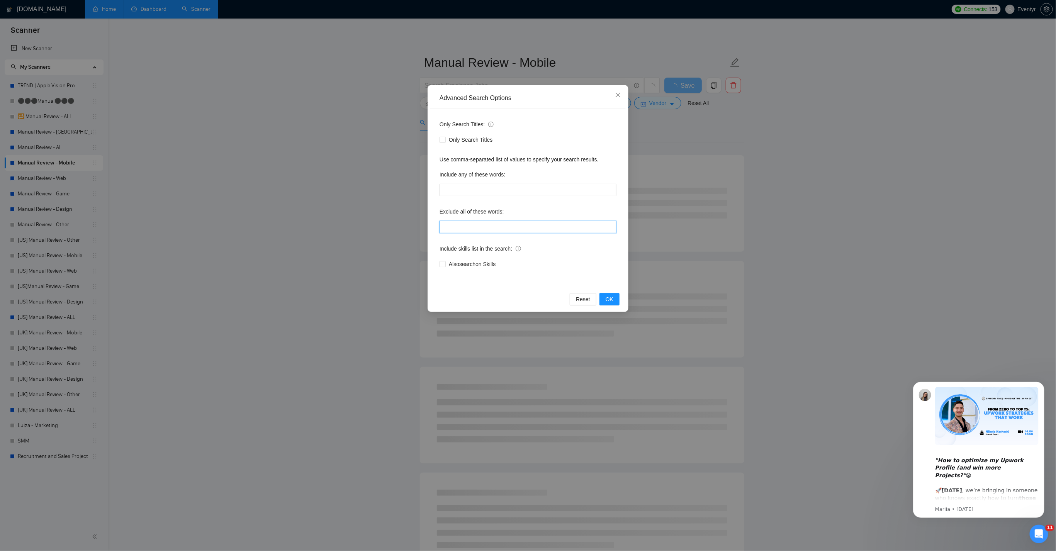
click at [486, 229] on input "text" at bounding box center [528, 227] width 177 height 12
paste input "elementor, zapier, bubble, squarespace, webflow, wix, n8n, "no agencies""
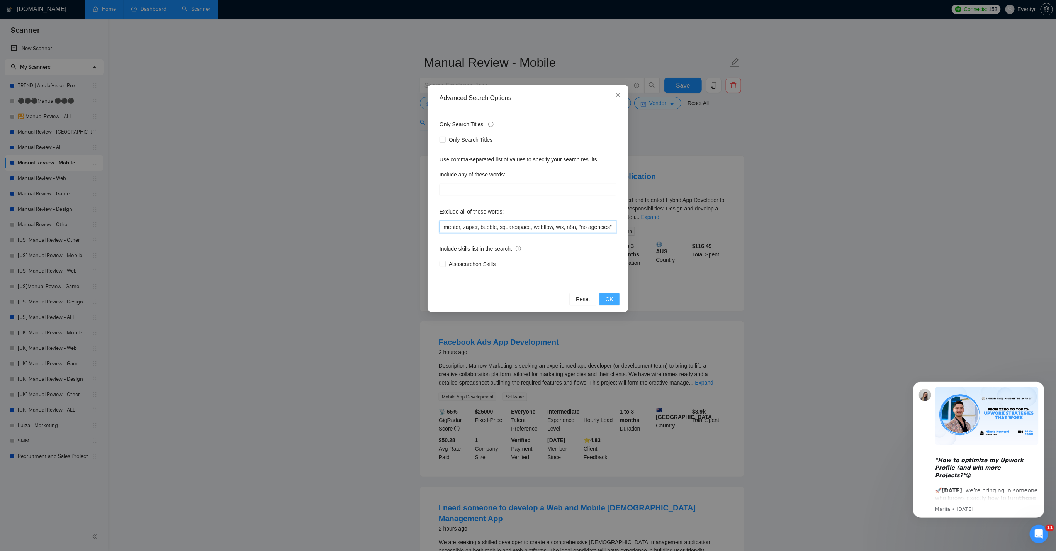
type input "elementor, zapier, bubble, squarespace, webflow, wix, n8n, "no agencies""
click at [611, 299] on span "OK" at bounding box center [610, 299] width 8 height 8
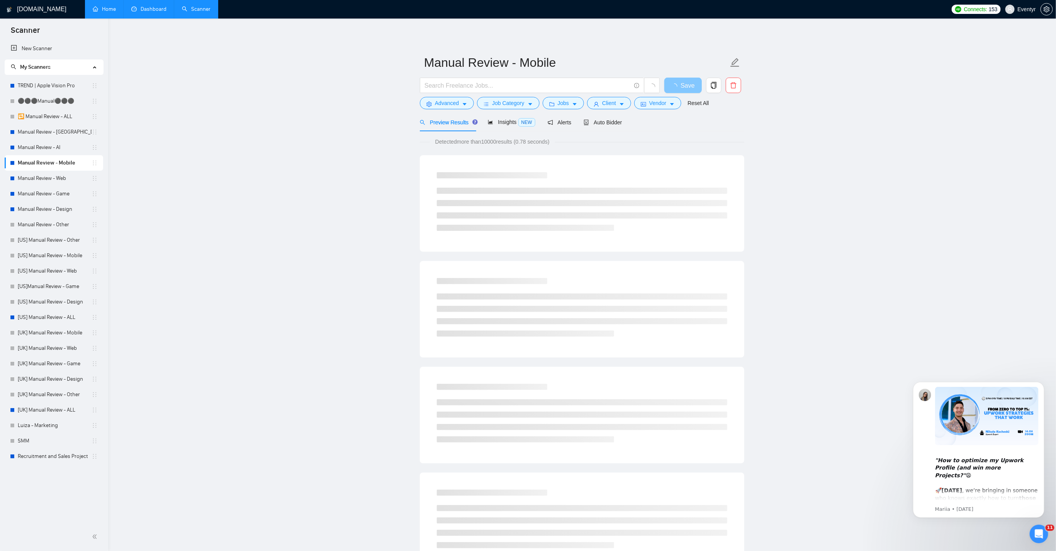
click at [683, 80] on button "Save" at bounding box center [682, 85] width 37 height 15
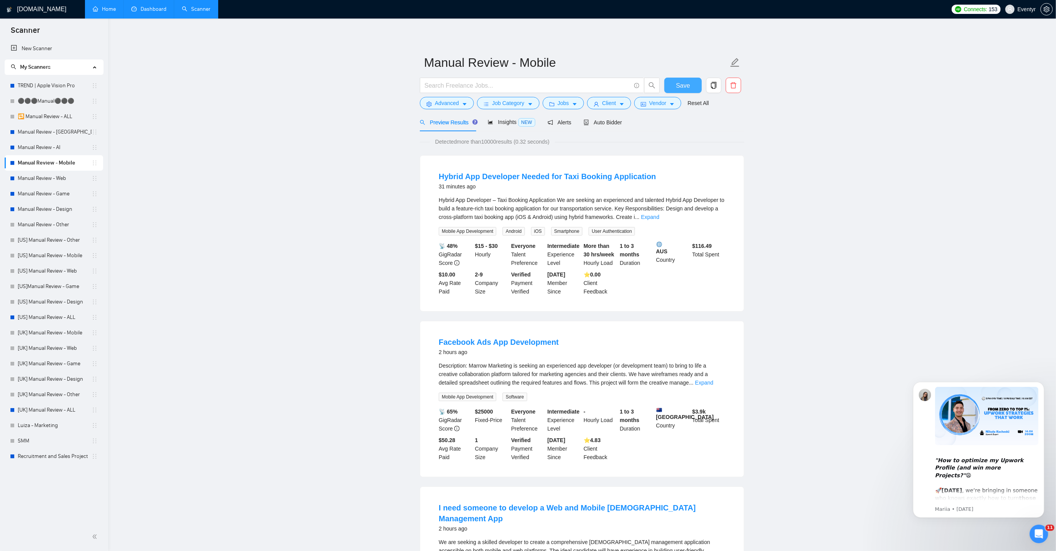
click at [681, 85] on span "Save" at bounding box center [683, 86] width 14 height 10
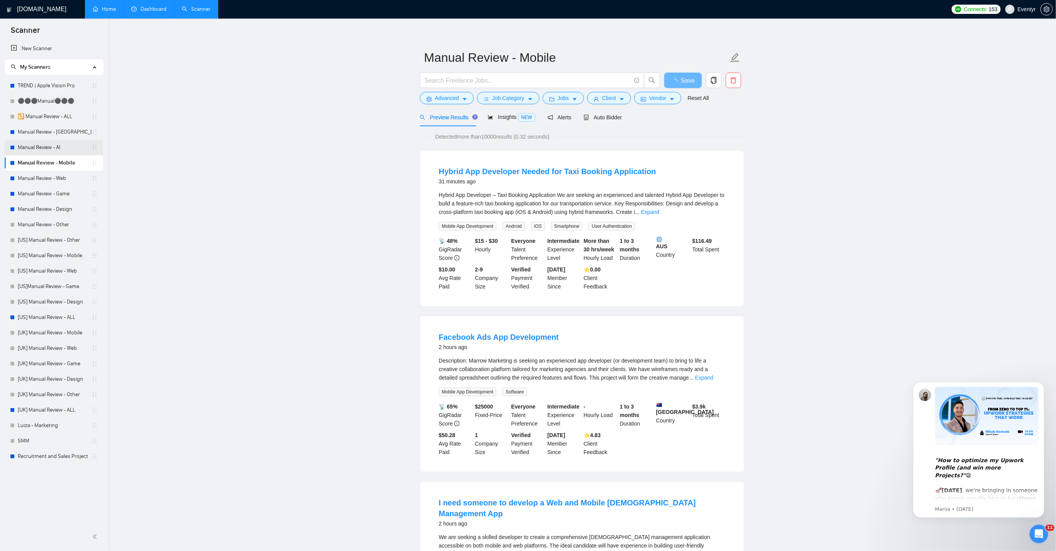
click at [51, 146] on link "Manual Review - AI" at bounding box center [55, 147] width 74 height 15
click at [38, 143] on link "Manual Review - AI" at bounding box center [55, 147] width 74 height 15
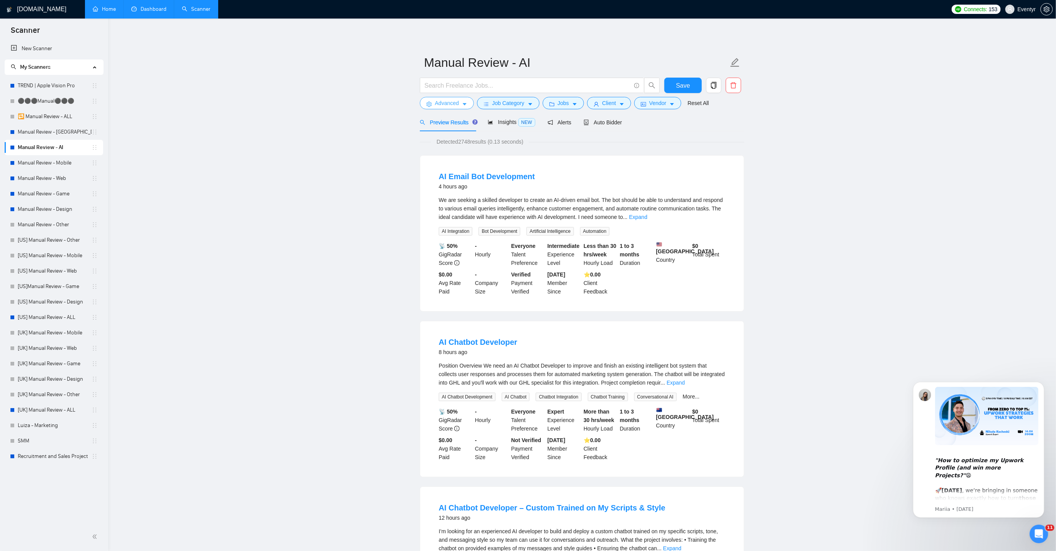
click at [454, 103] on span "Advanced" at bounding box center [447, 103] width 24 height 8
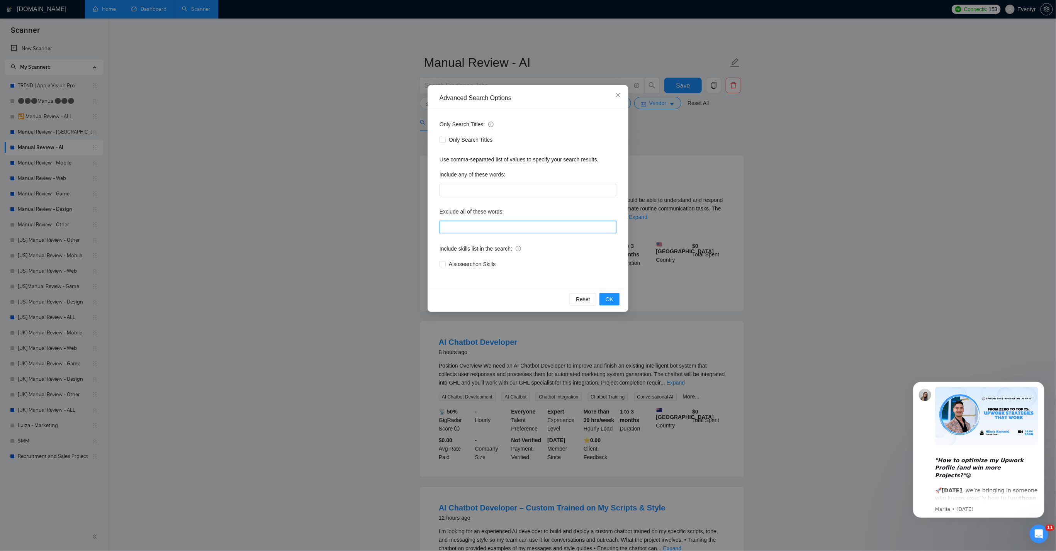
click at [491, 225] on input "text" at bounding box center [528, 227] width 177 height 12
paste input "elementor, zapier, bubble, squarespace, webflow, wix, n8n, "no agencies""
drag, startPoint x: 522, startPoint y: 226, endPoint x: 372, endPoint y: 221, distance: 150.7
click at [370, 221] on div "Advanced Search Options Only Search Titles: Only Search Titles Use comma-separa…" at bounding box center [528, 275] width 1056 height 551
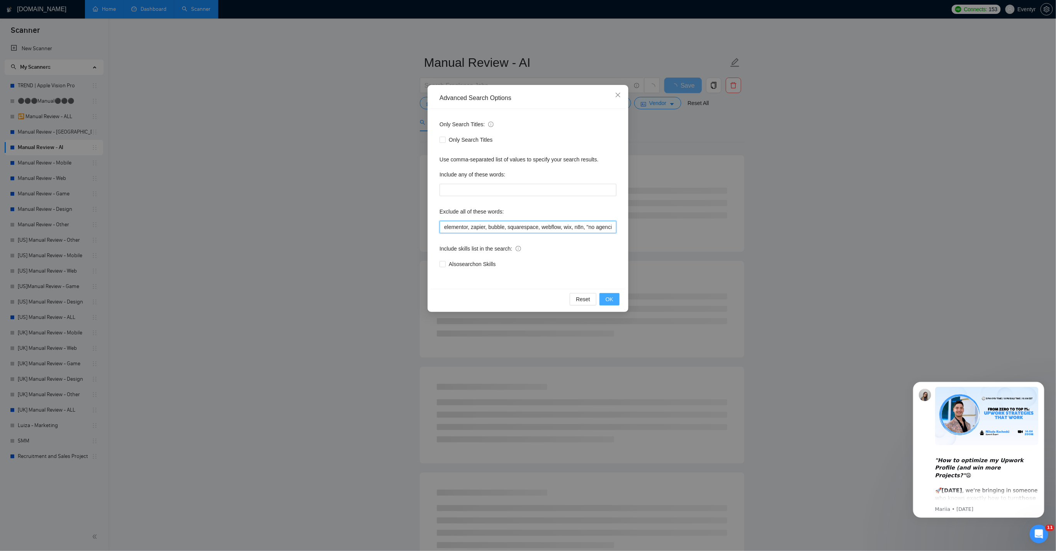
type input "elementor, zapier, bubble, squarespace, webflow, wix, n8n, "no agencies""
click at [610, 296] on span "OK" at bounding box center [610, 299] width 8 height 8
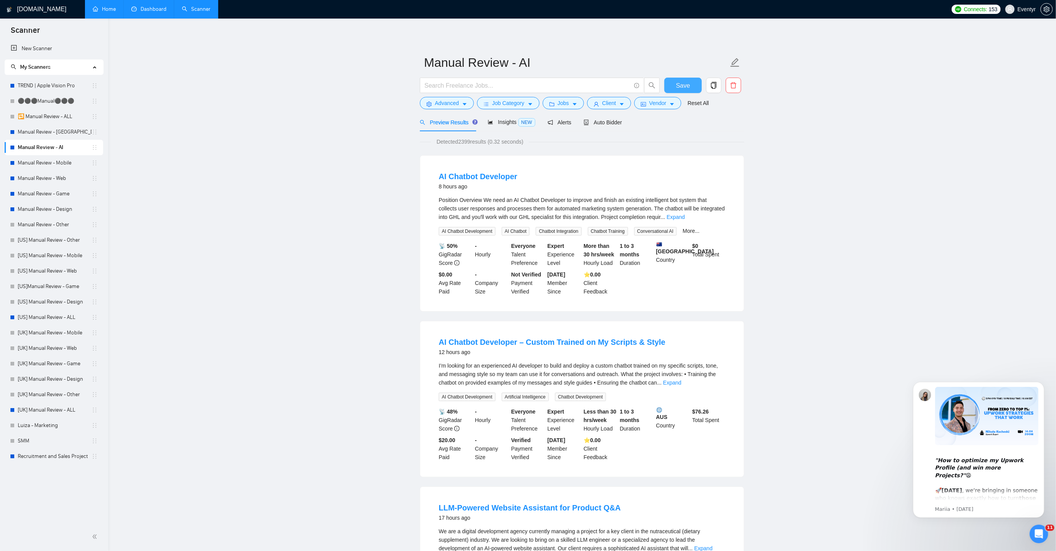
click at [676, 84] on button "Save" at bounding box center [682, 85] width 37 height 15
click at [64, 133] on link "Manual Review - [GEOGRAPHIC_DATA] & [GEOGRAPHIC_DATA]" at bounding box center [55, 131] width 74 height 15
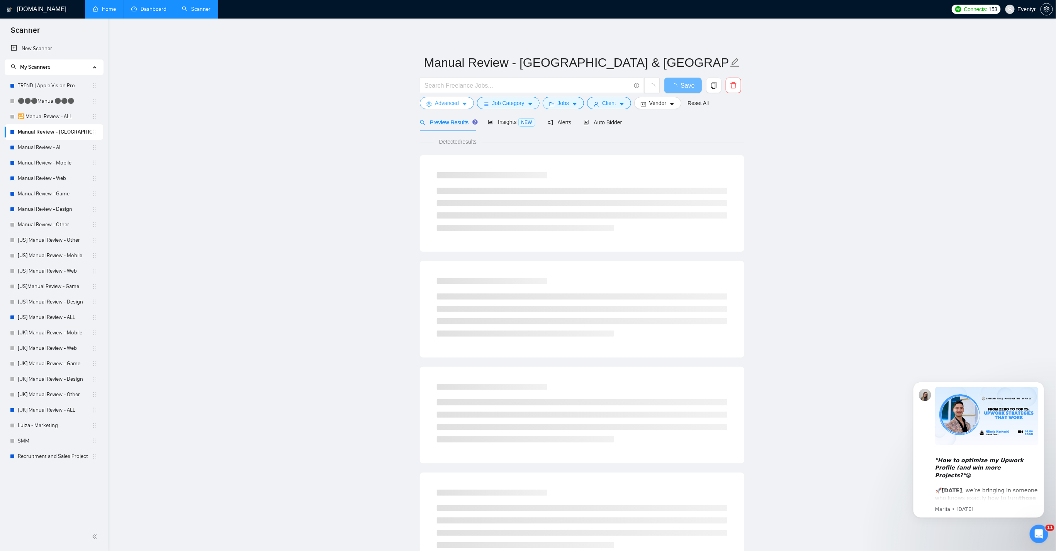
click at [445, 103] on span "Advanced" at bounding box center [447, 103] width 24 height 8
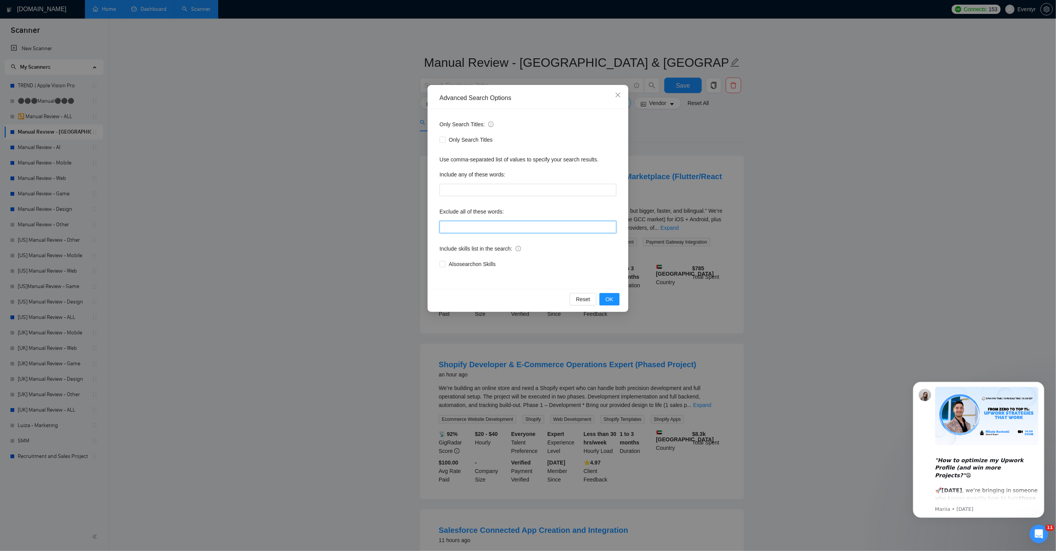
click at [468, 221] on input "text" at bounding box center [528, 227] width 177 height 12
paste input "elementor, zapier, bubble, squarespace, webflow, wix, n8n, "no agencies""
type input "elementor, zapier, bubble, squarespace, webflow, wix, n8n, "no agencies""
click at [609, 299] on span "OK" at bounding box center [610, 299] width 8 height 8
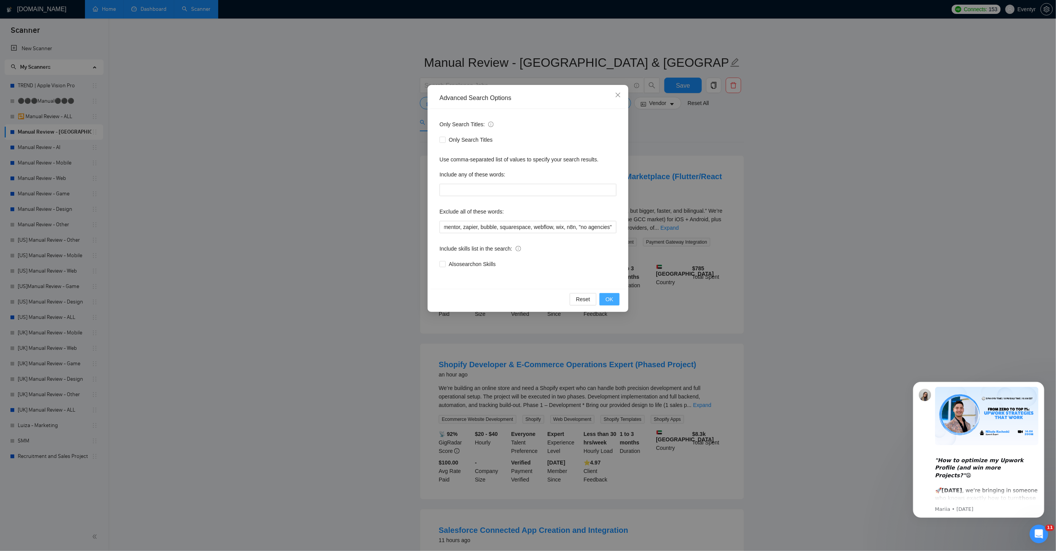
scroll to position [0, 0]
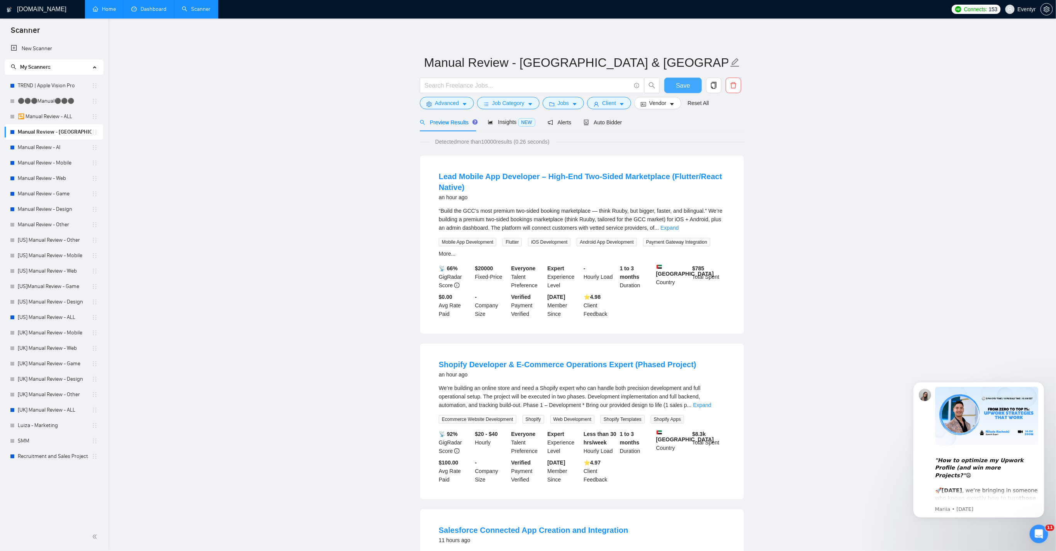
click at [675, 90] on button "Save" at bounding box center [682, 85] width 37 height 15
